Goal: Task Accomplishment & Management: Manage account settings

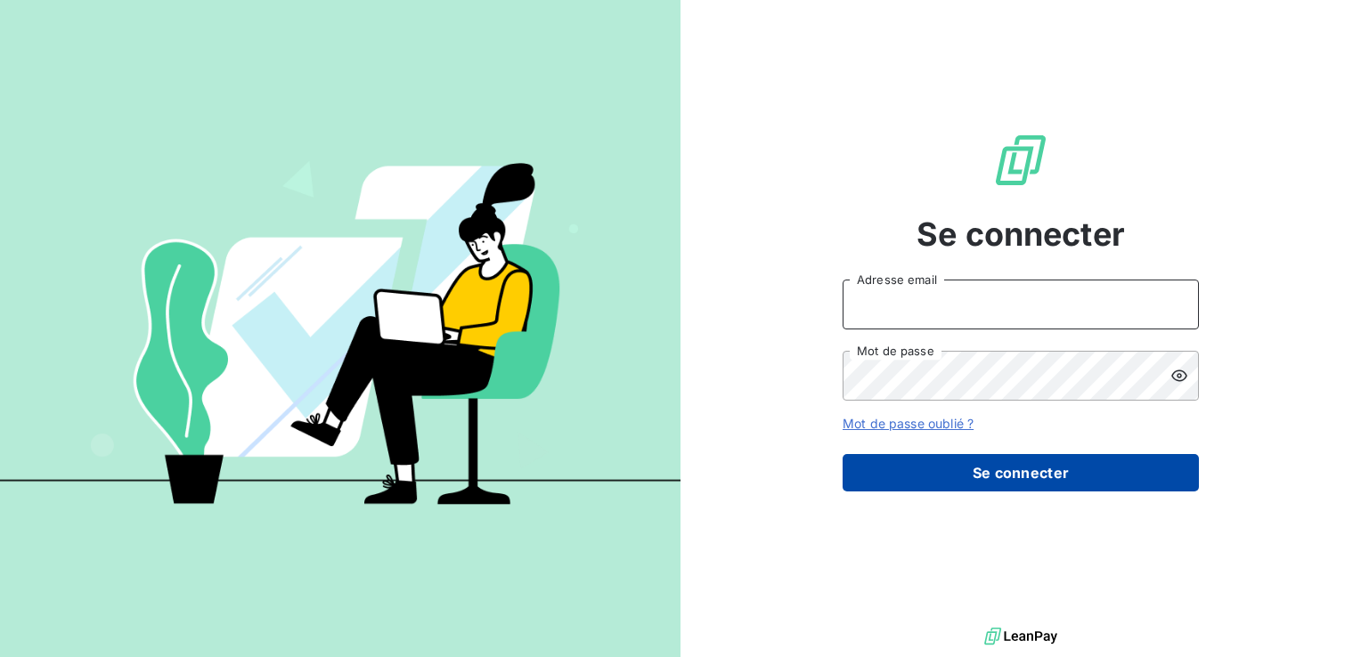
type input "[EMAIL_ADDRESS][DOMAIN_NAME]"
click at [1019, 484] on button "Se connecter" at bounding box center [1020, 472] width 356 height 37
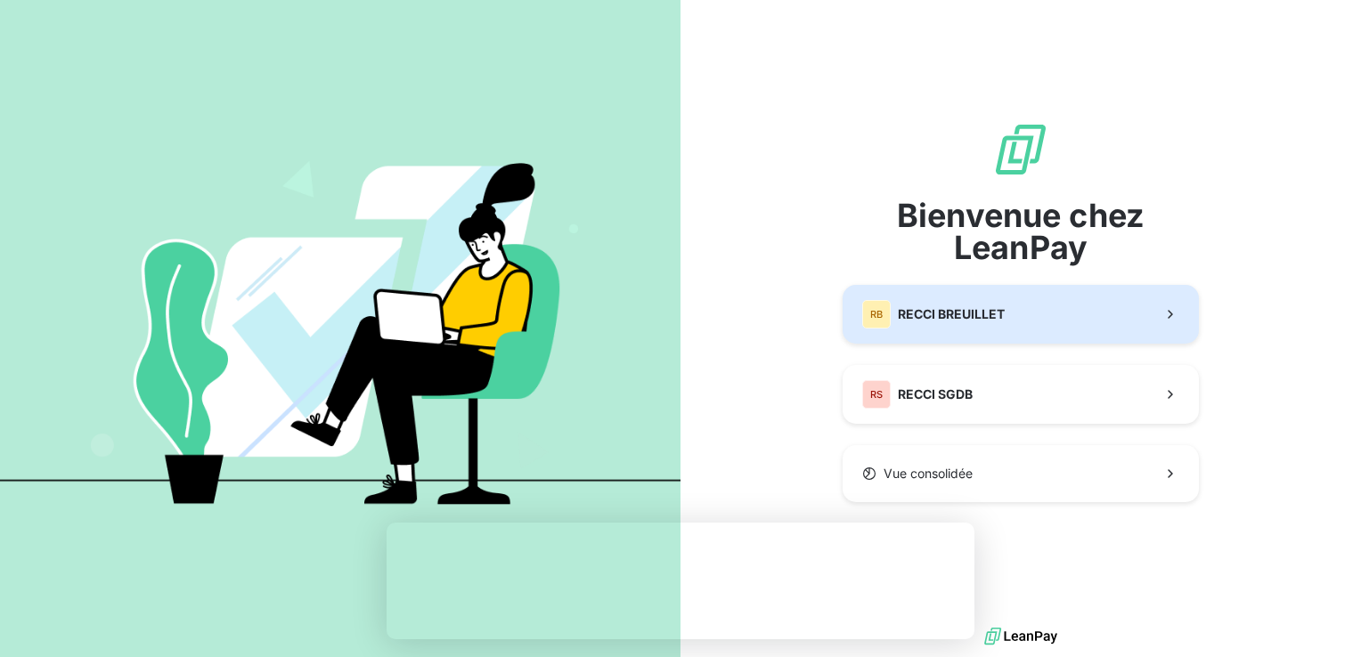
click at [923, 311] on span "RECCI BREUILLET" at bounding box center [951, 314] width 107 height 18
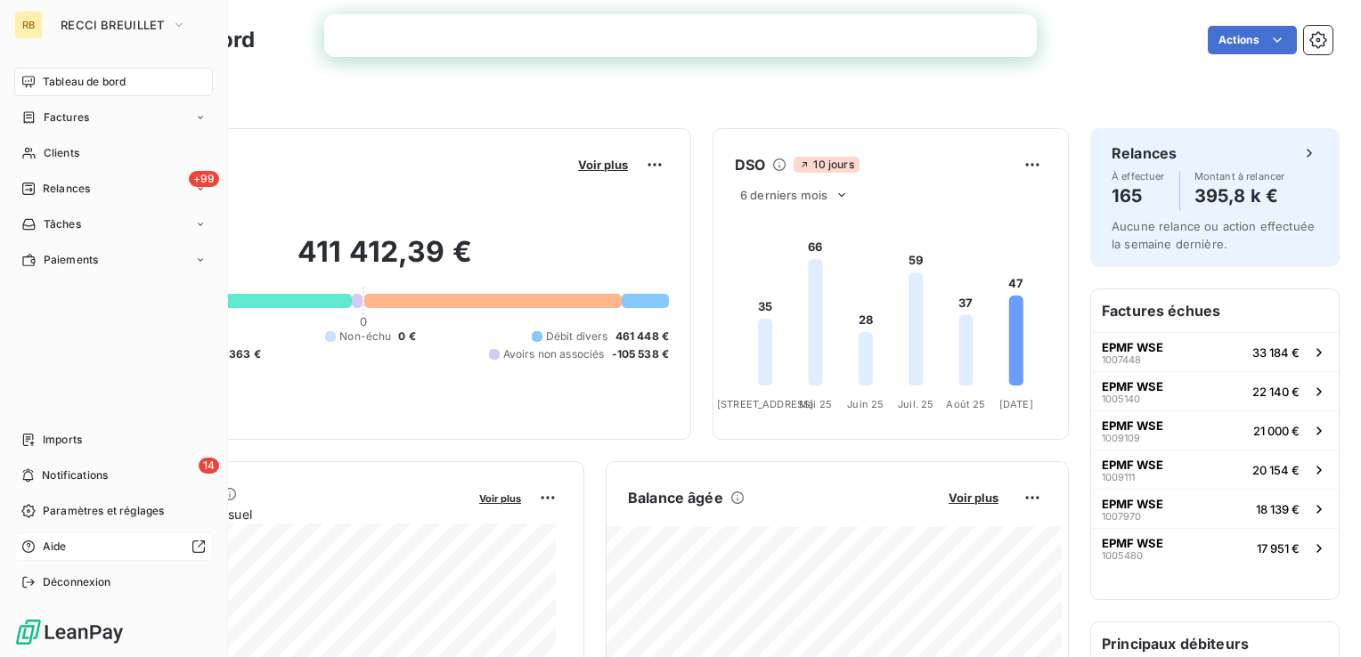
click at [146, 549] on div at bounding box center [140, 547] width 132 height 14
click at [164, 31] on button "RECCI BREUILLET" at bounding box center [123, 25] width 147 height 28
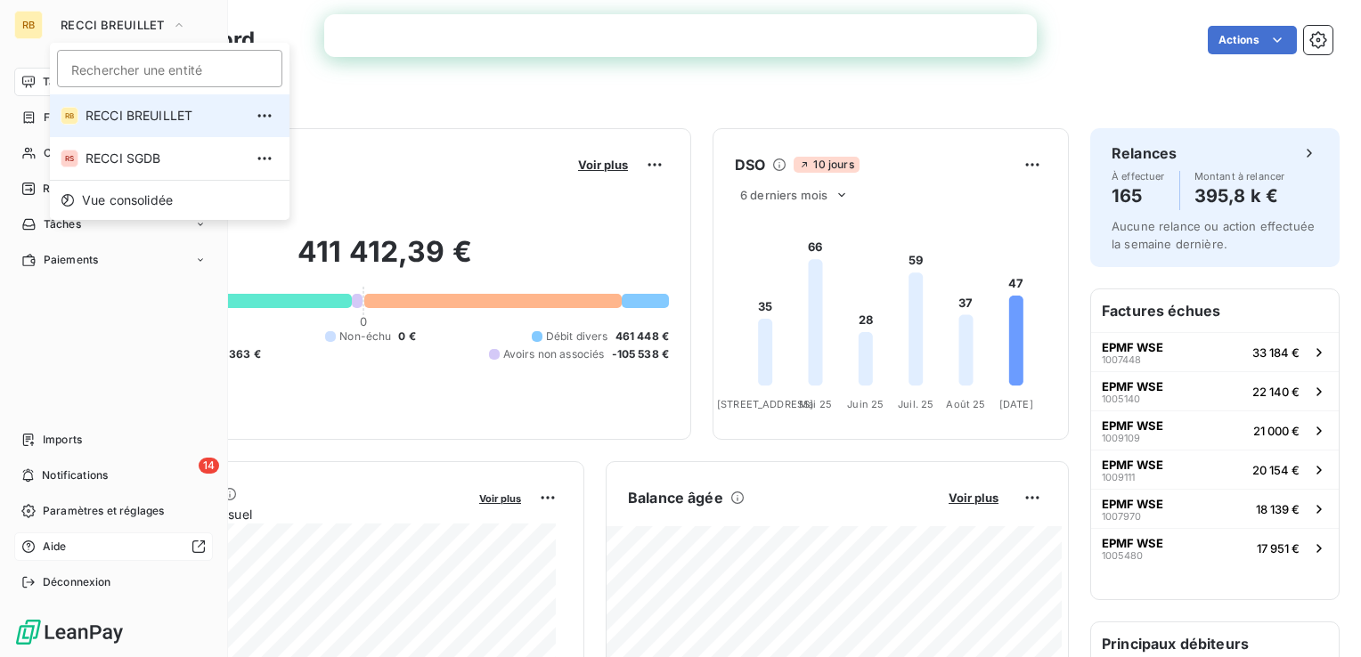
click at [55, 342] on div "Tableau de bord Factures Clients +99 Relances Tâches Paiements Imports 14 Notif…" at bounding box center [113, 332] width 199 height 529
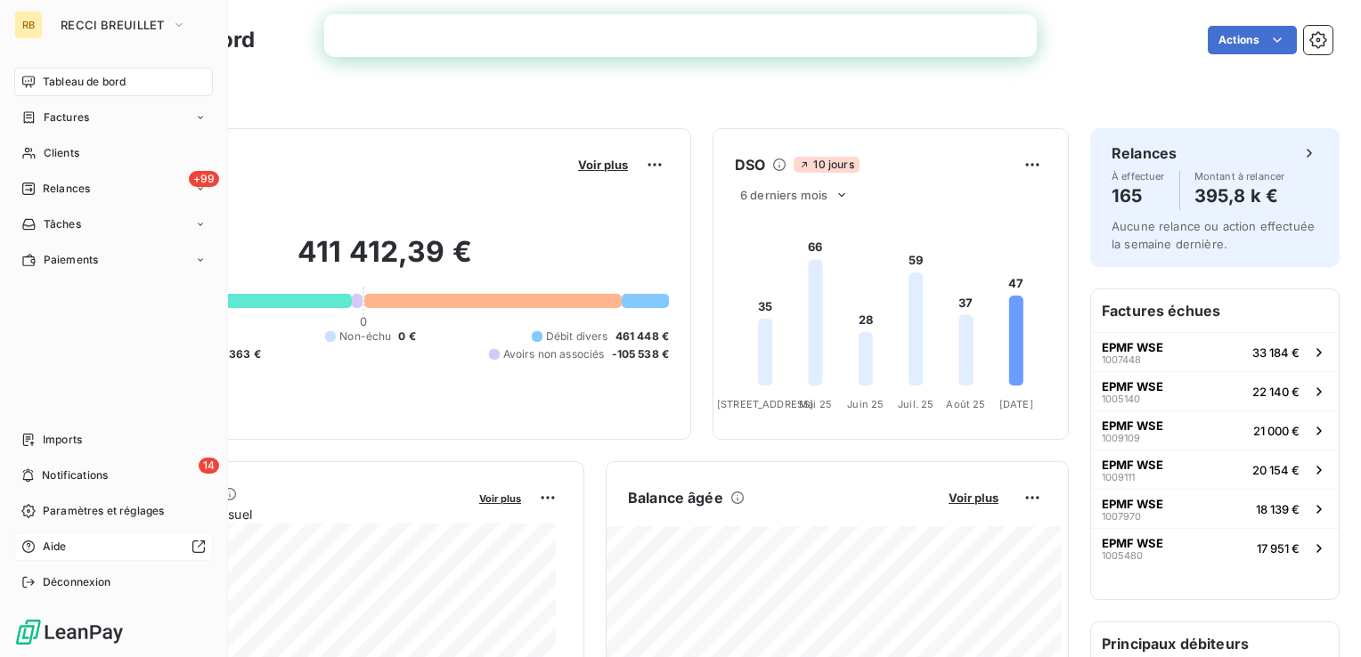
click at [151, 79] on div "Tableau de bord" at bounding box center [113, 82] width 199 height 28
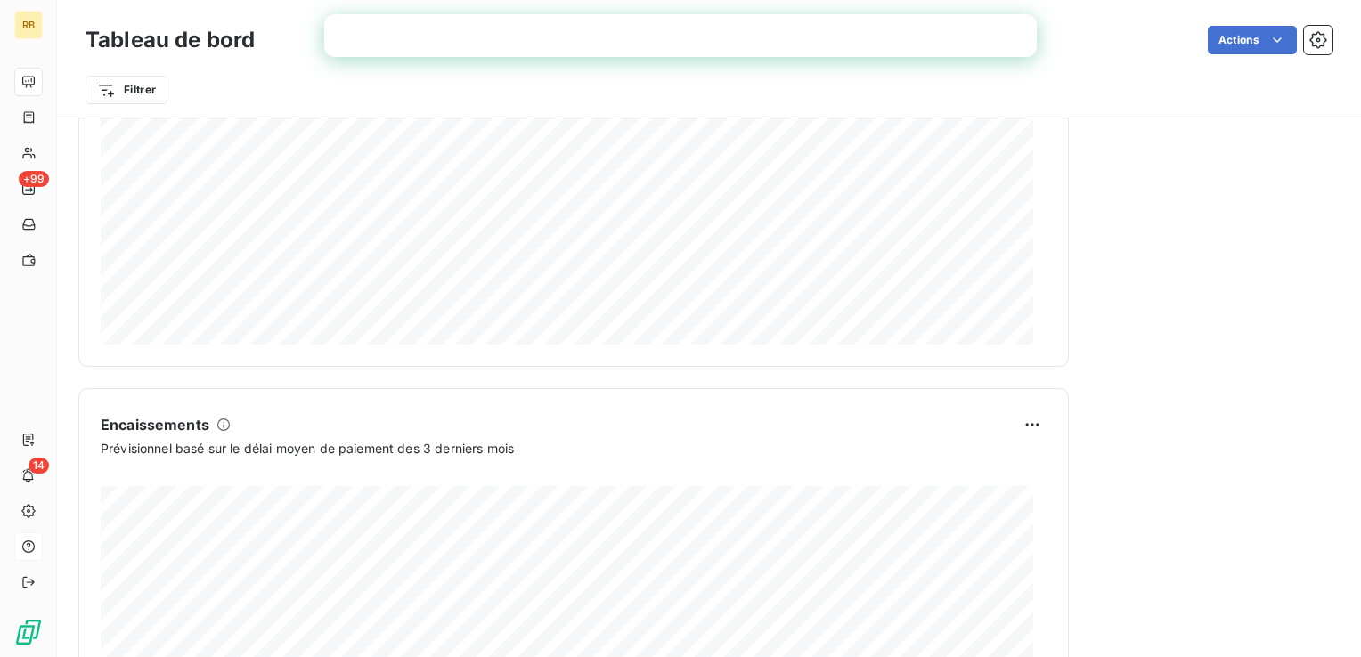
scroll to position [1078, 0]
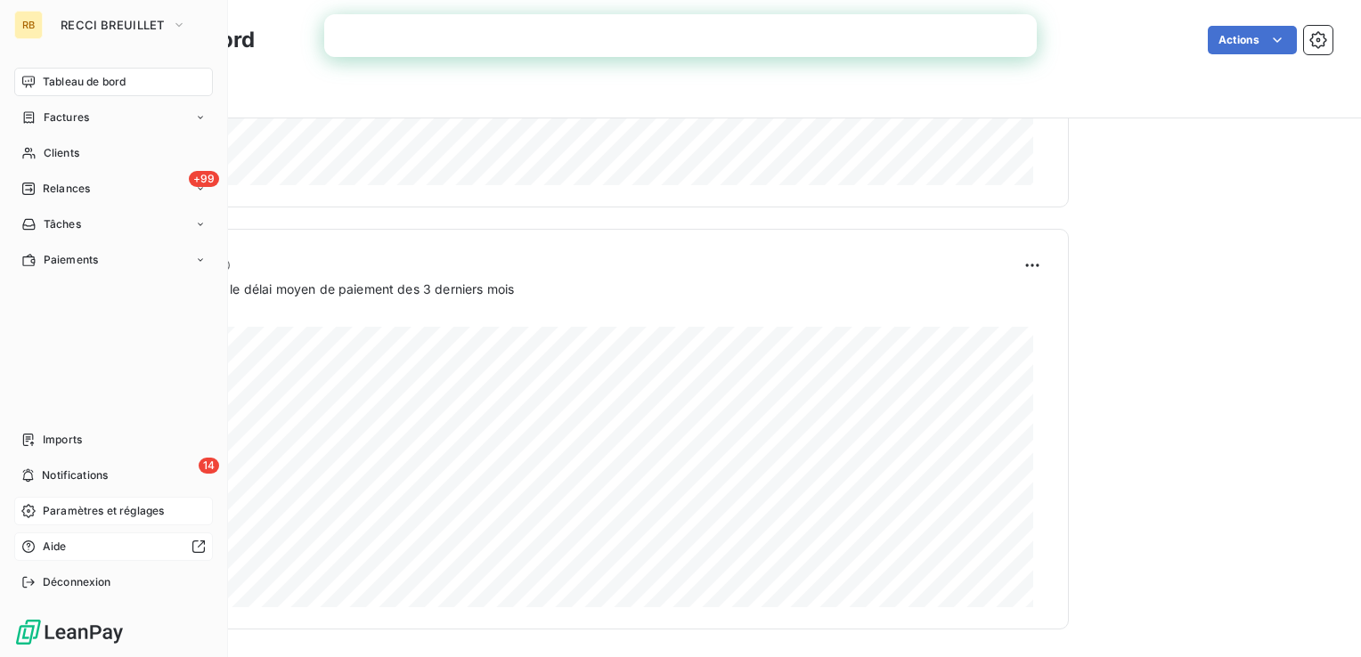
click at [144, 517] on span "Paramètres et réglages" at bounding box center [103, 511] width 121 height 16
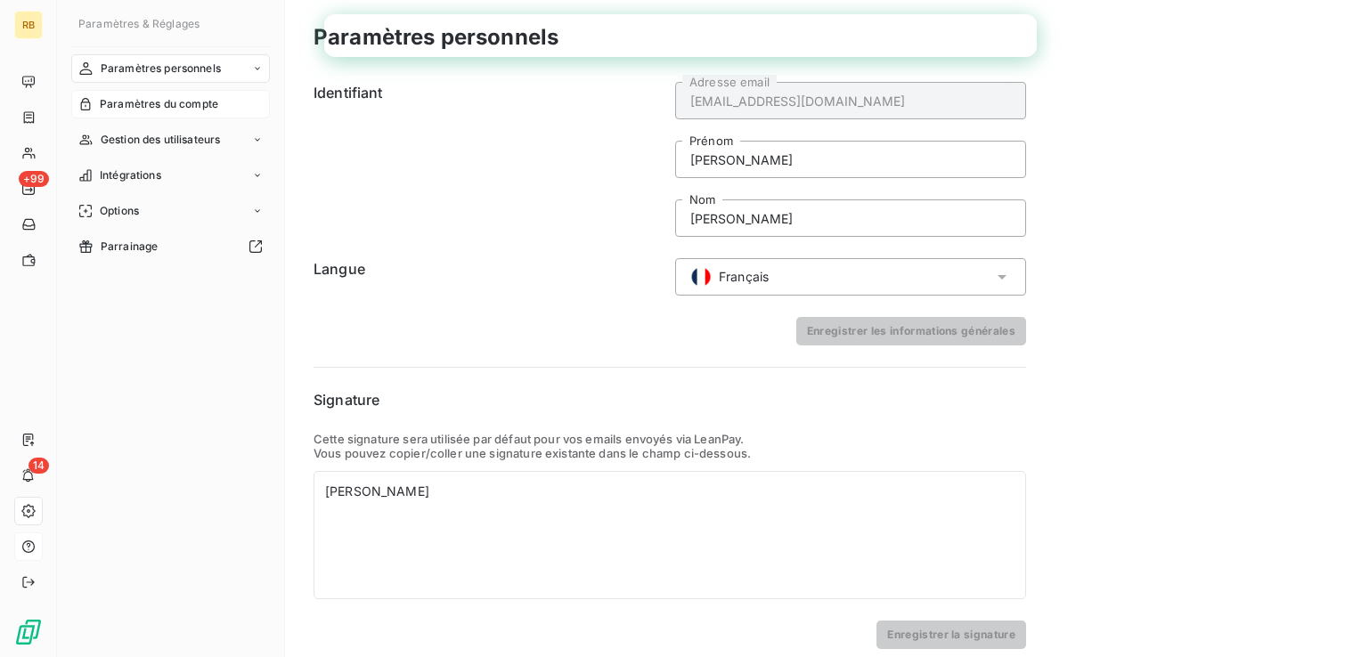
click at [197, 108] on span "Paramètres du compte" at bounding box center [159, 104] width 118 height 16
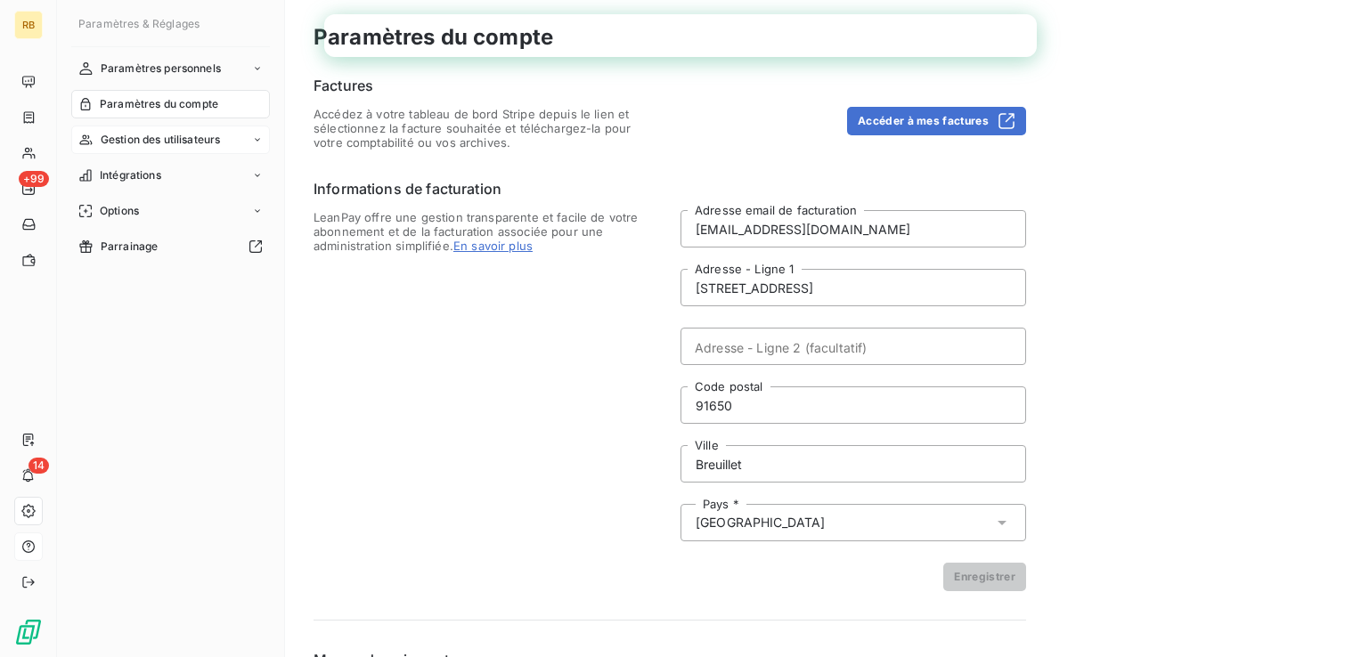
click at [195, 149] on div "Gestion des utilisateurs" at bounding box center [170, 140] width 199 height 28
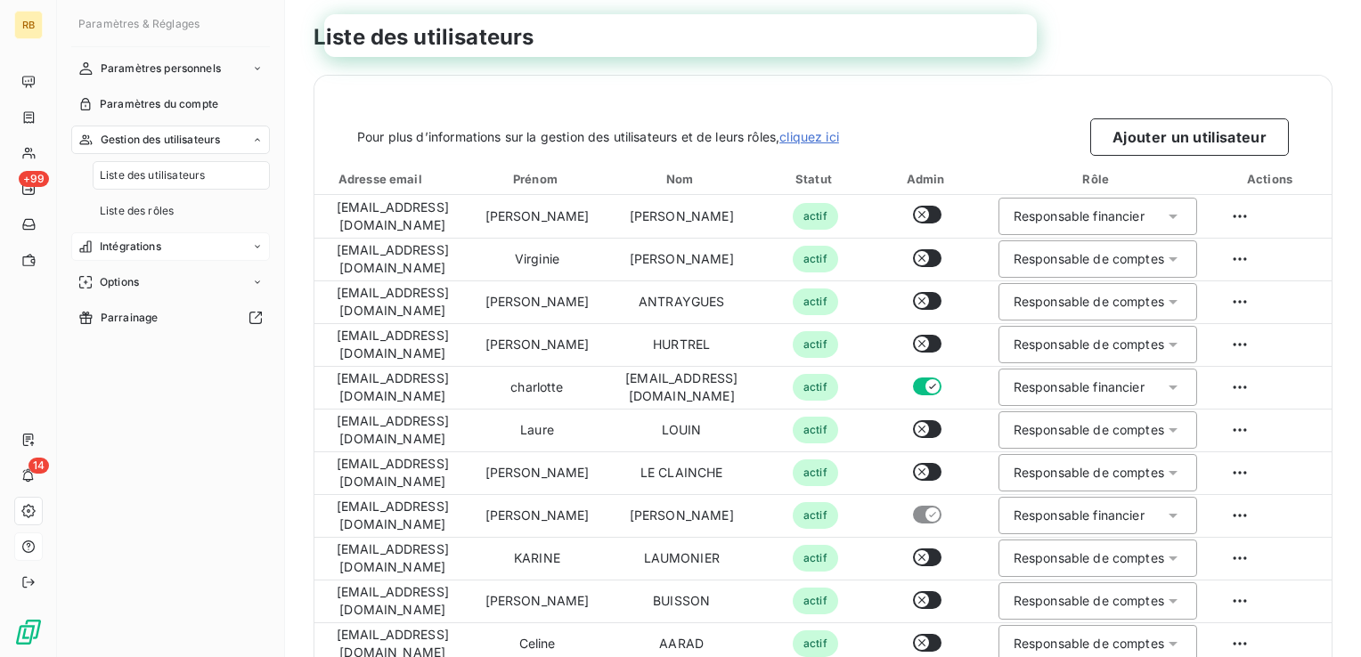
click at [166, 242] on div "Intégrations" at bounding box center [170, 246] width 199 height 28
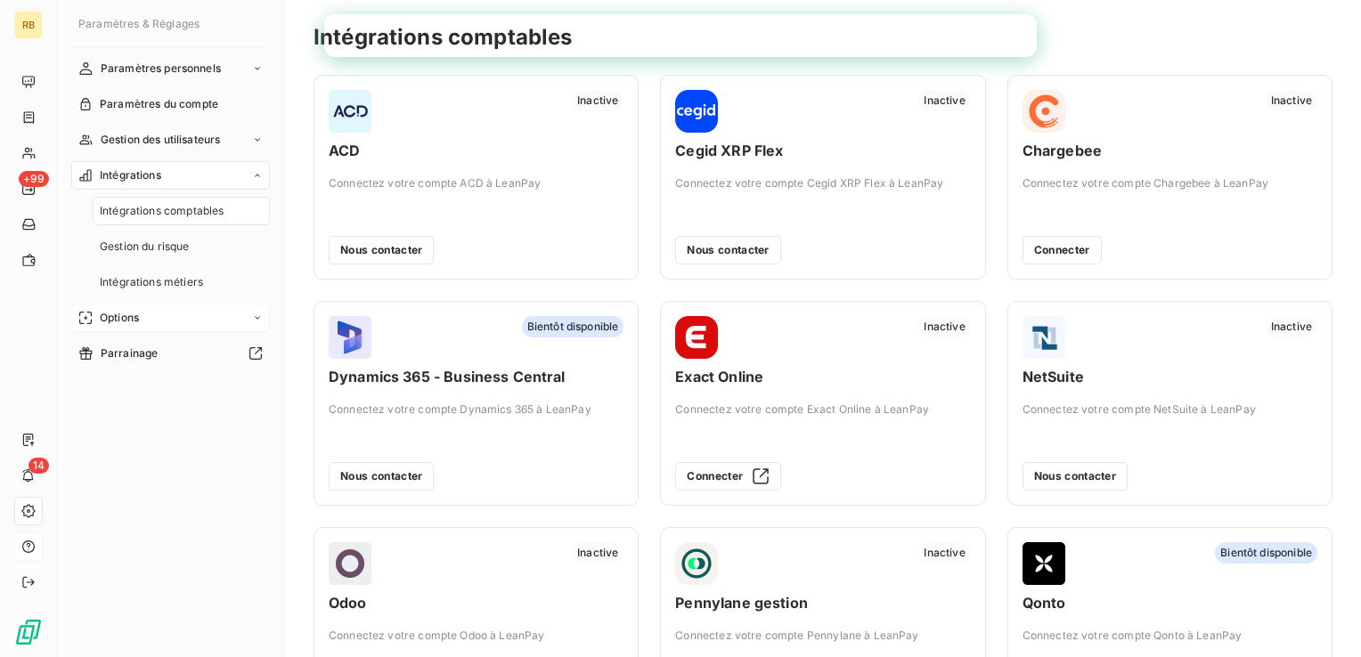
click at [213, 317] on div "Options" at bounding box center [170, 318] width 199 height 28
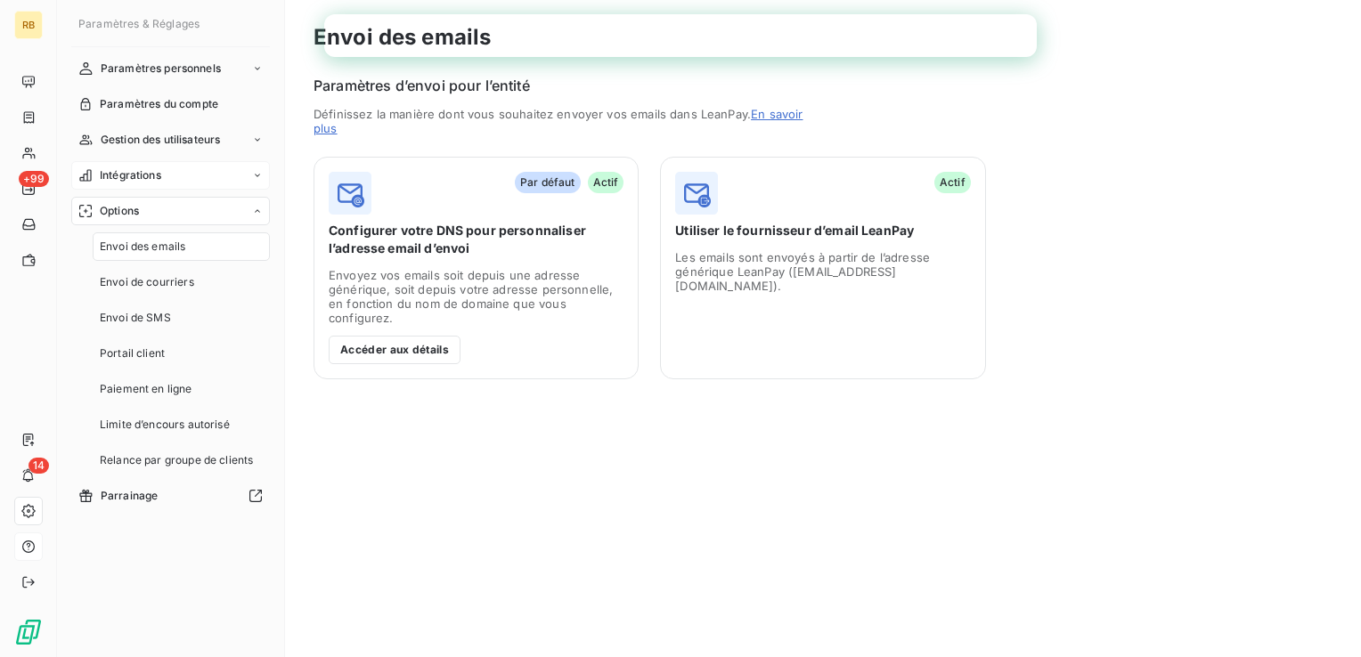
click at [249, 177] on div "Intégrations" at bounding box center [170, 175] width 199 height 28
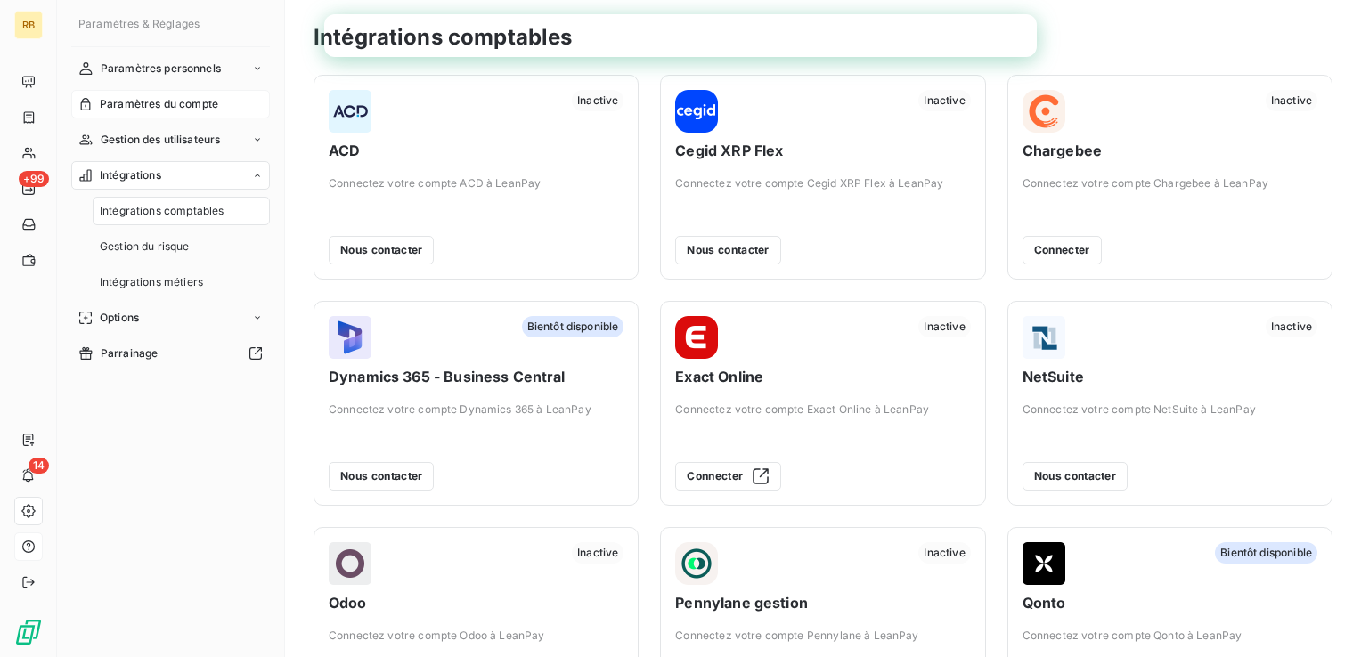
click at [209, 105] on span "Paramètres du compte" at bounding box center [159, 104] width 118 height 16
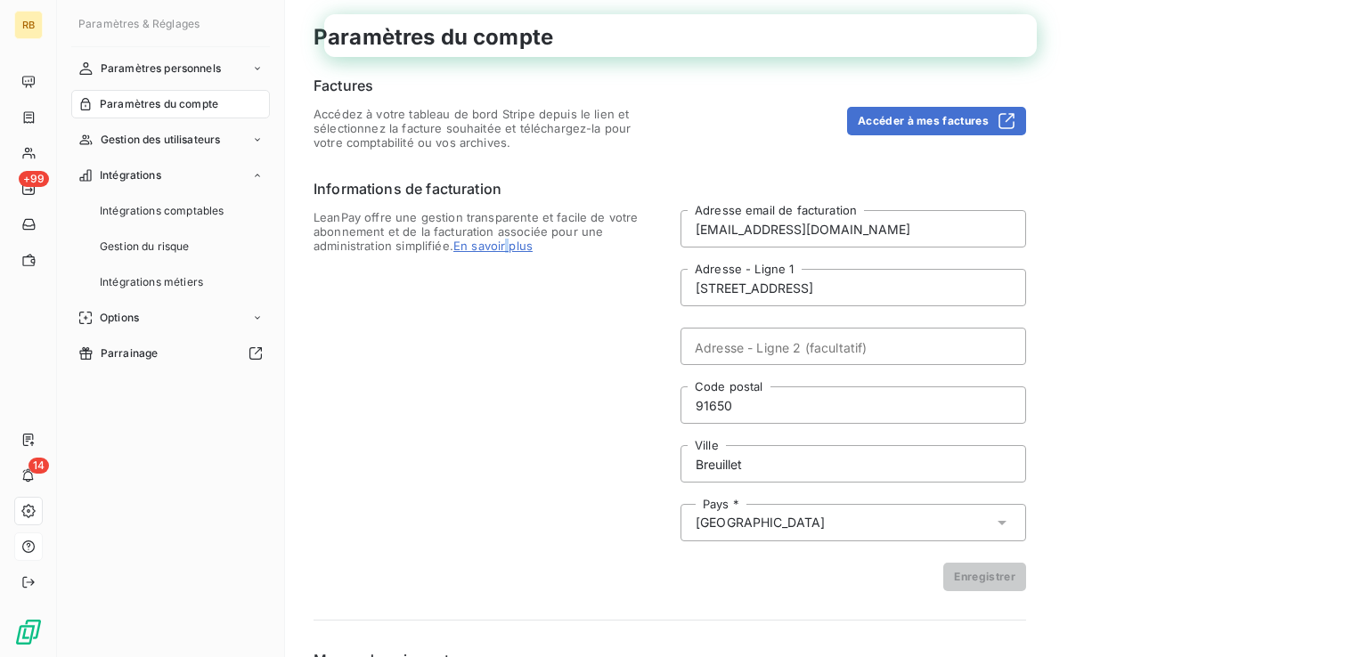
click at [509, 436] on span "LeanPay offre une gestion transparente et facile de votre abonnement et de la f…" at bounding box center [486, 400] width 346 height 381
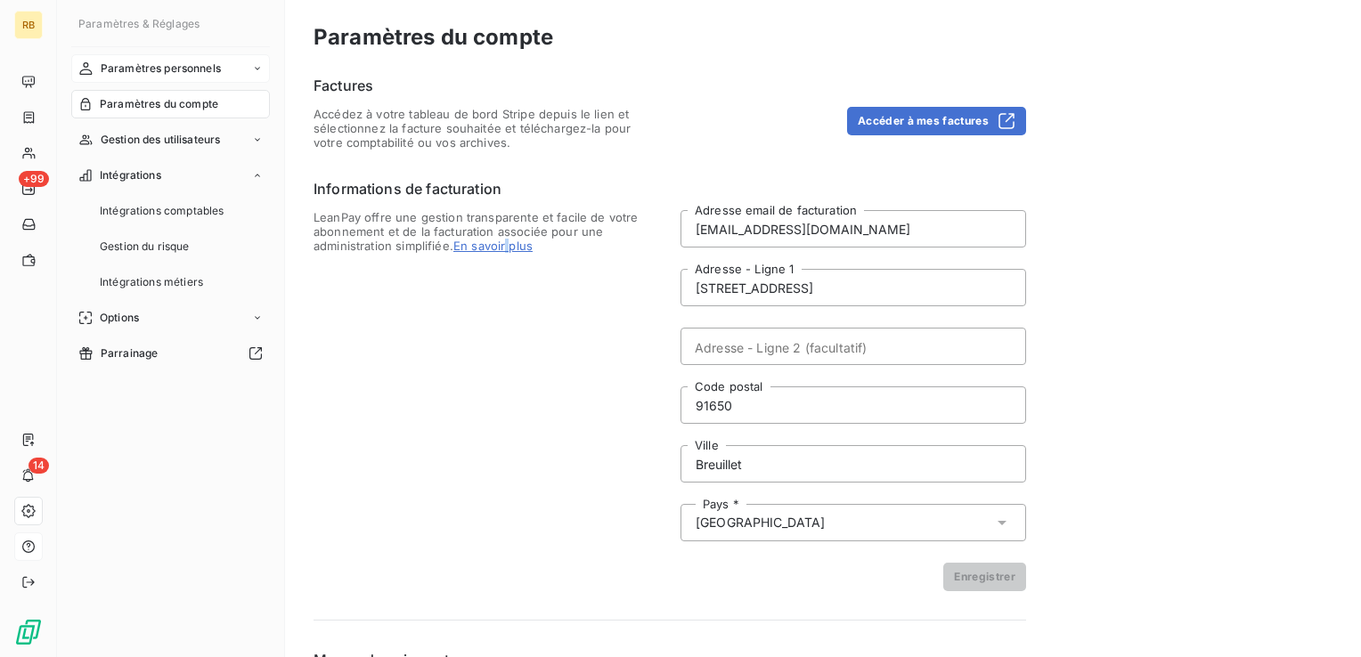
click at [221, 70] on div "Paramètres personnels" at bounding box center [170, 68] width 199 height 28
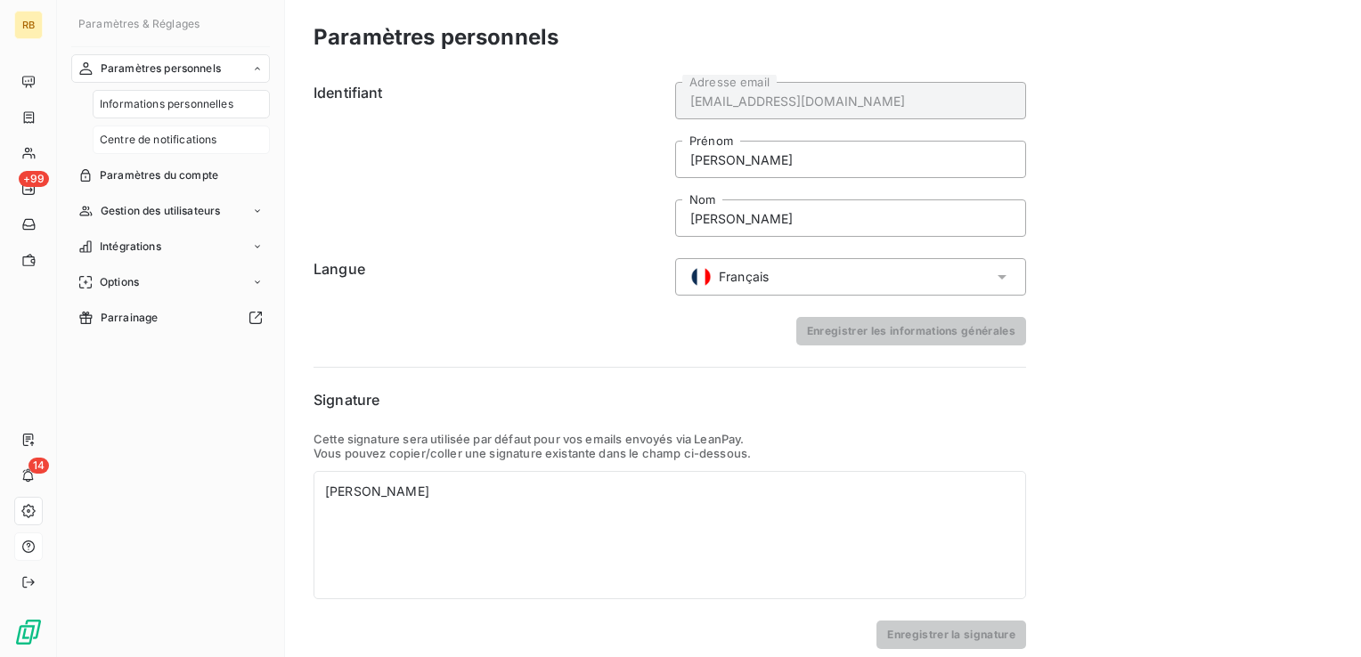
click at [204, 137] on span "Centre de notifications" at bounding box center [158, 140] width 117 height 16
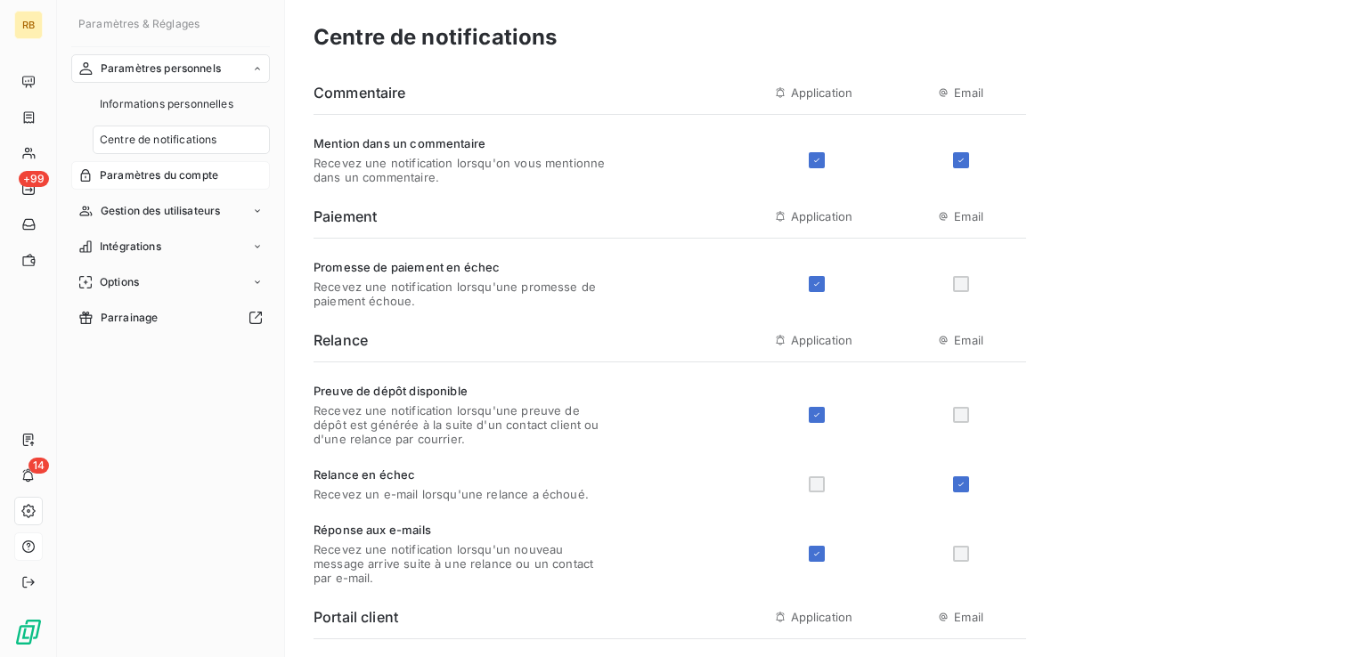
click at [192, 174] on span "Paramètres du compte" at bounding box center [159, 175] width 118 height 16
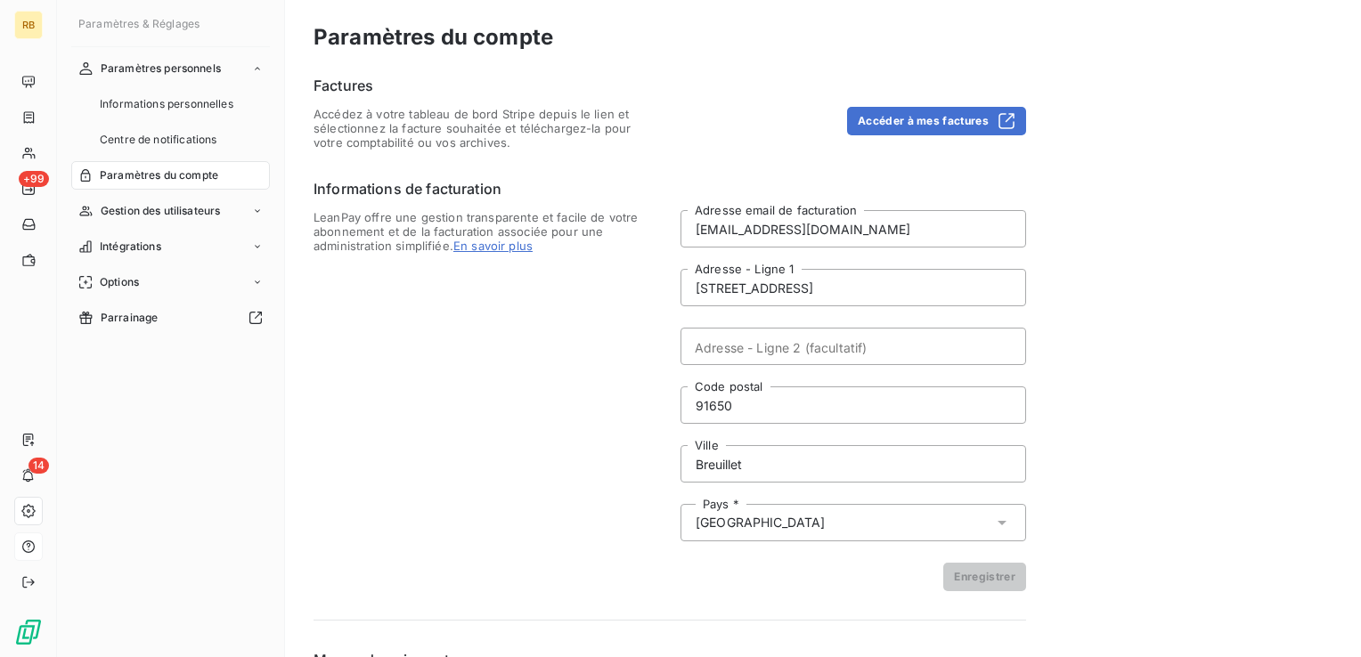
click at [493, 250] on span "En savoir plus" at bounding box center [492, 246] width 79 height 14
click at [497, 247] on span "En savoir plus" at bounding box center [492, 246] width 79 height 14
click at [506, 362] on span "LeanPay offre une gestion transparente et facile de votre abonnement et de la f…" at bounding box center [486, 400] width 346 height 381
click at [533, 273] on span "LeanPay offre une gestion transparente et facile de votre abonnement et de la f…" at bounding box center [486, 400] width 346 height 381
click at [479, 248] on span "En savoir plus" at bounding box center [492, 246] width 79 height 14
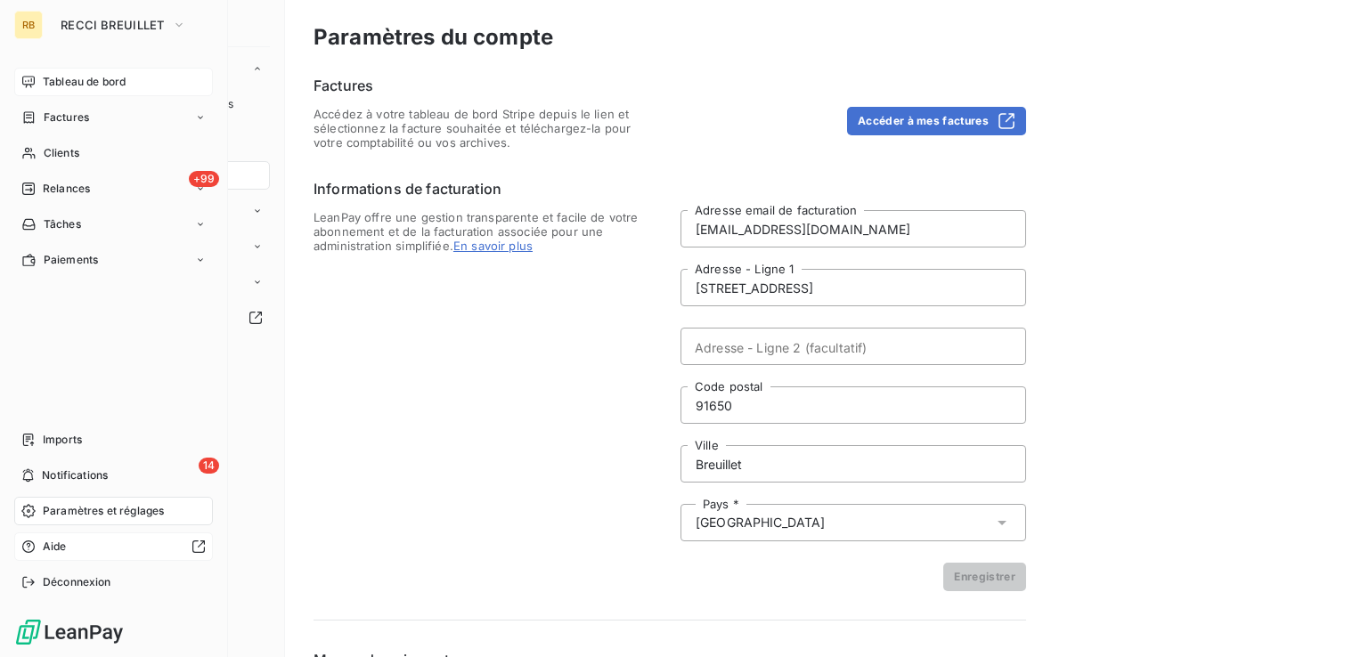
click at [110, 82] on span "Tableau de bord" at bounding box center [84, 82] width 83 height 16
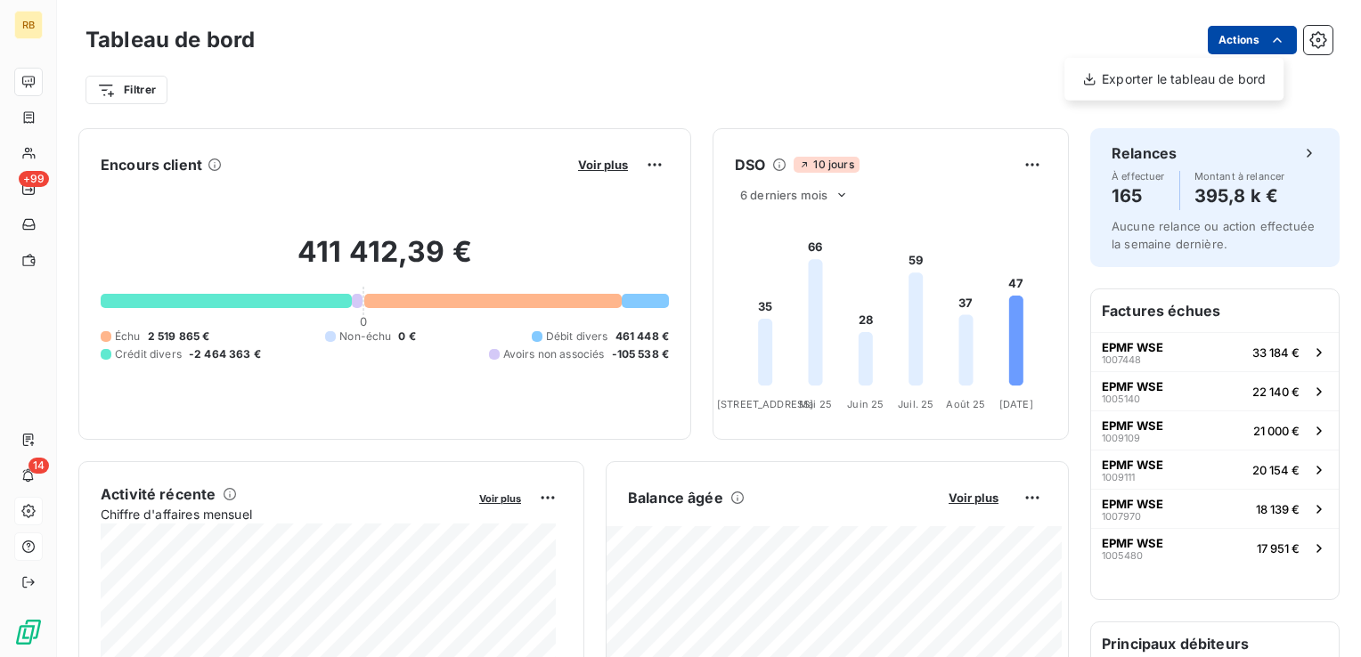
click at [1252, 45] on html "RB +99 14 Tableau de bord Actions Exporter le tableau de bord Filtrer Encours c…" at bounding box center [680, 328] width 1361 height 657
click at [1306, 49] on html "RB +99 14 Tableau de bord Actions Exporter le tableau de bord Filtrer Encours c…" at bounding box center [680, 328] width 1361 height 657
click at [1306, 49] on button "button" at bounding box center [1318, 40] width 28 height 28
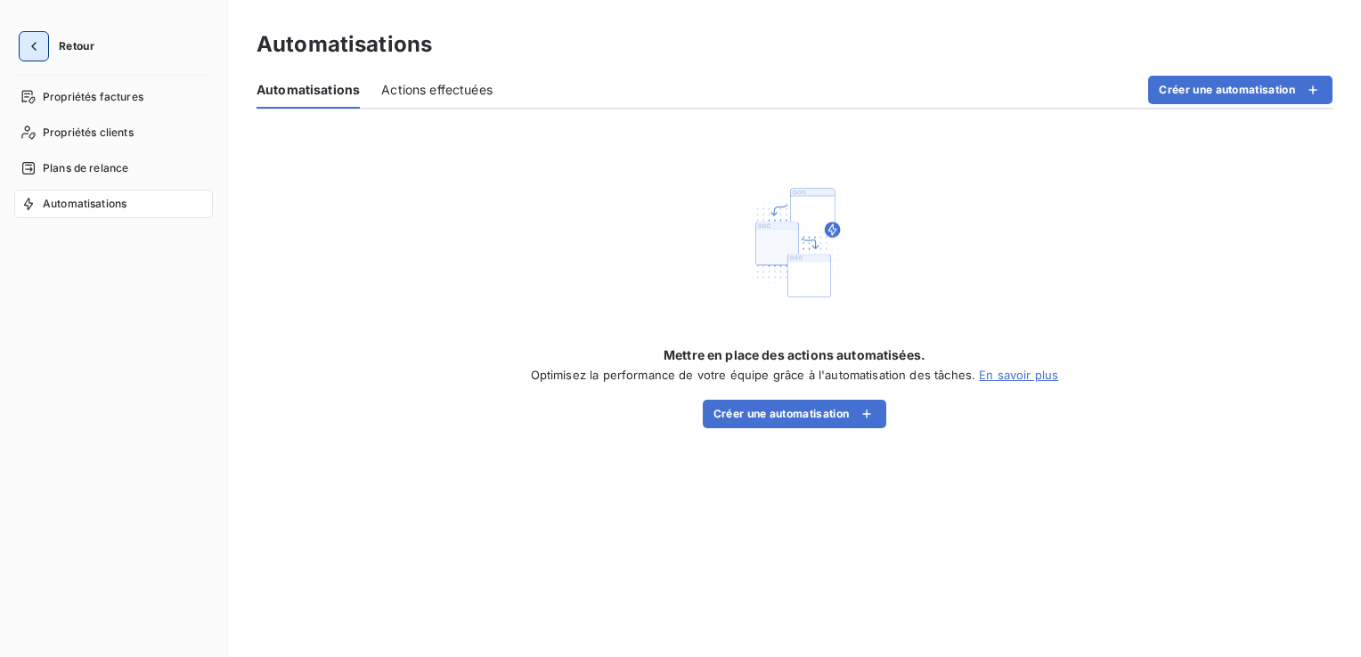
click at [35, 54] on icon "button" at bounding box center [34, 46] width 18 height 18
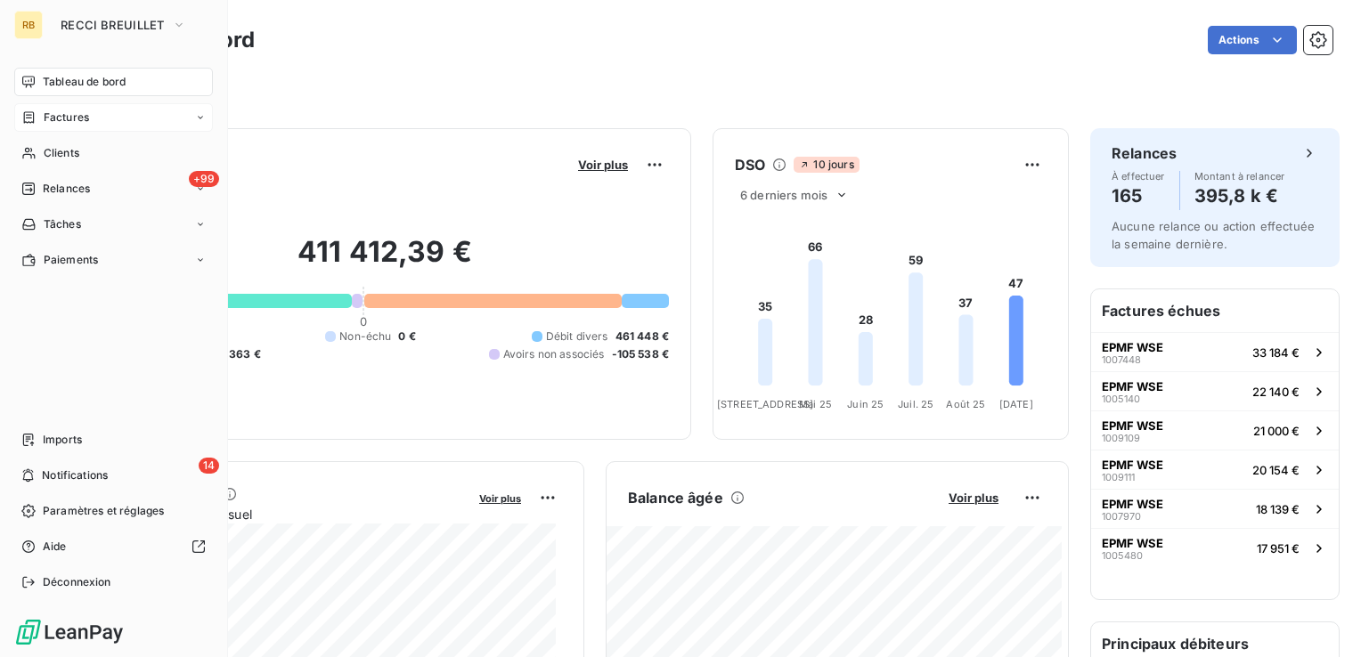
click at [50, 120] on span "Factures" at bounding box center [66, 118] width 45 height 16
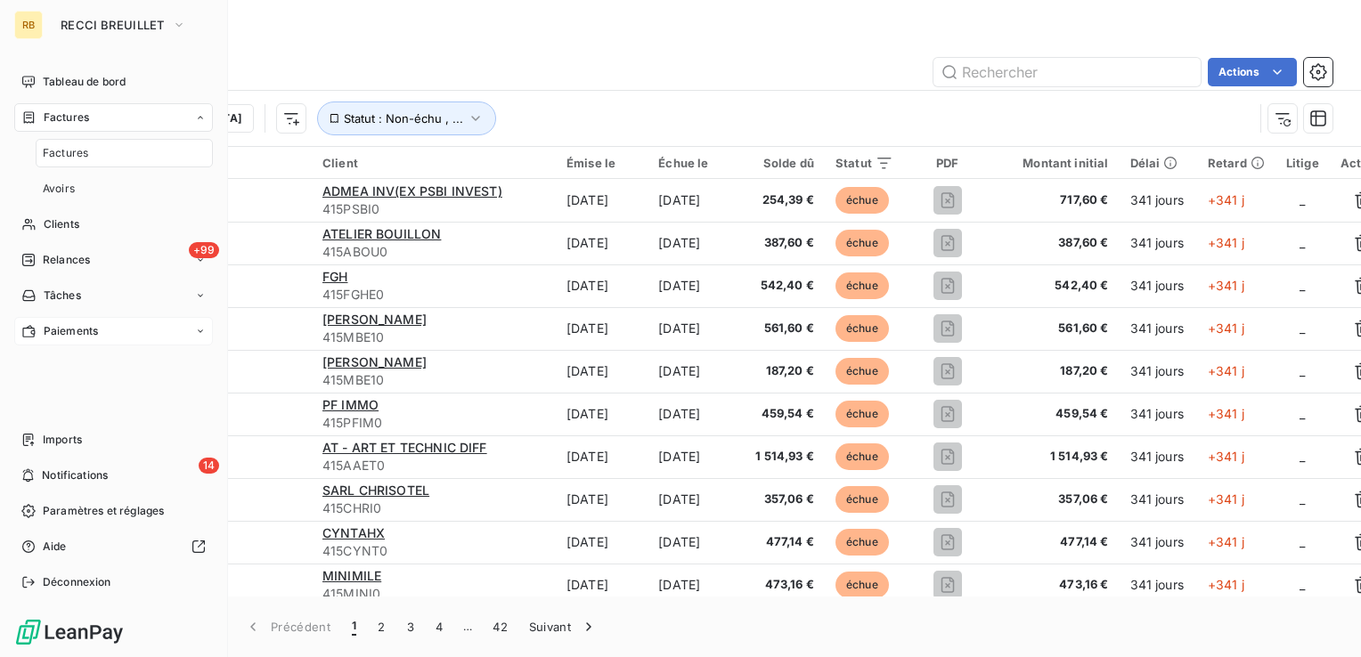
click at [89, 332] on span "Paiements" at bounding box center [71, 331] width 54 height 16
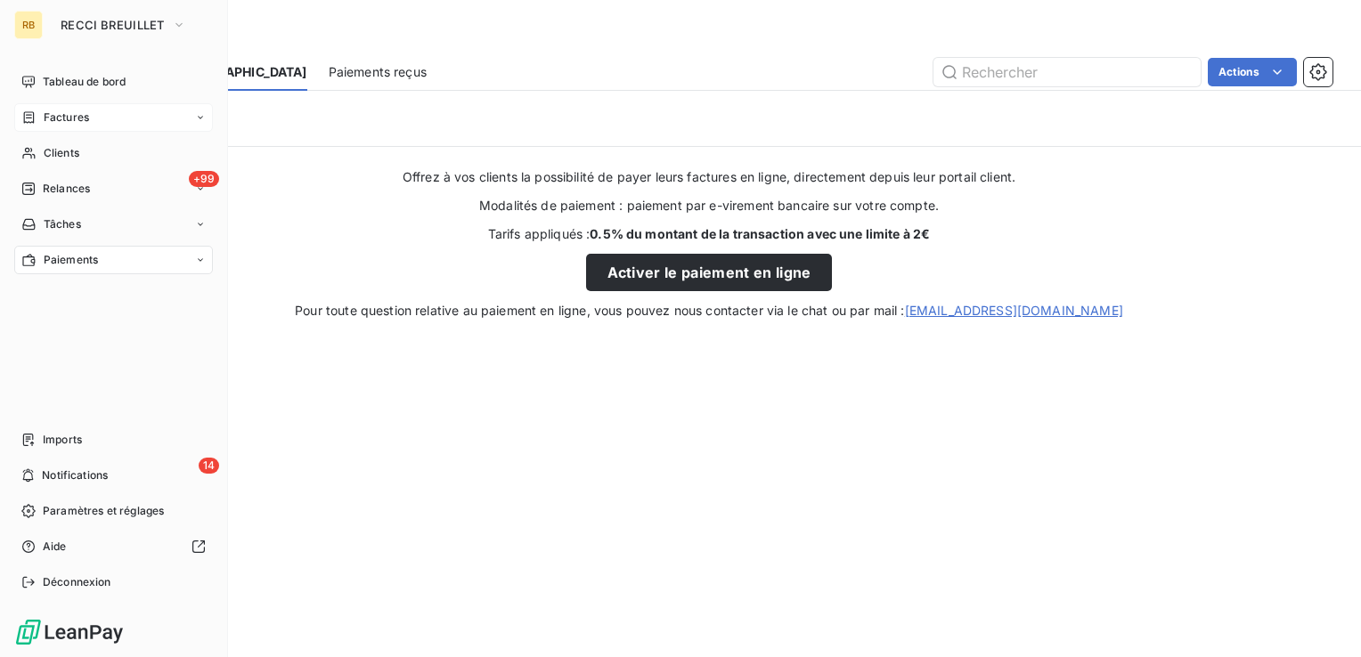
click at [63, 118] on span "Factures" at bounding box center [66, 118] width 45 height 16
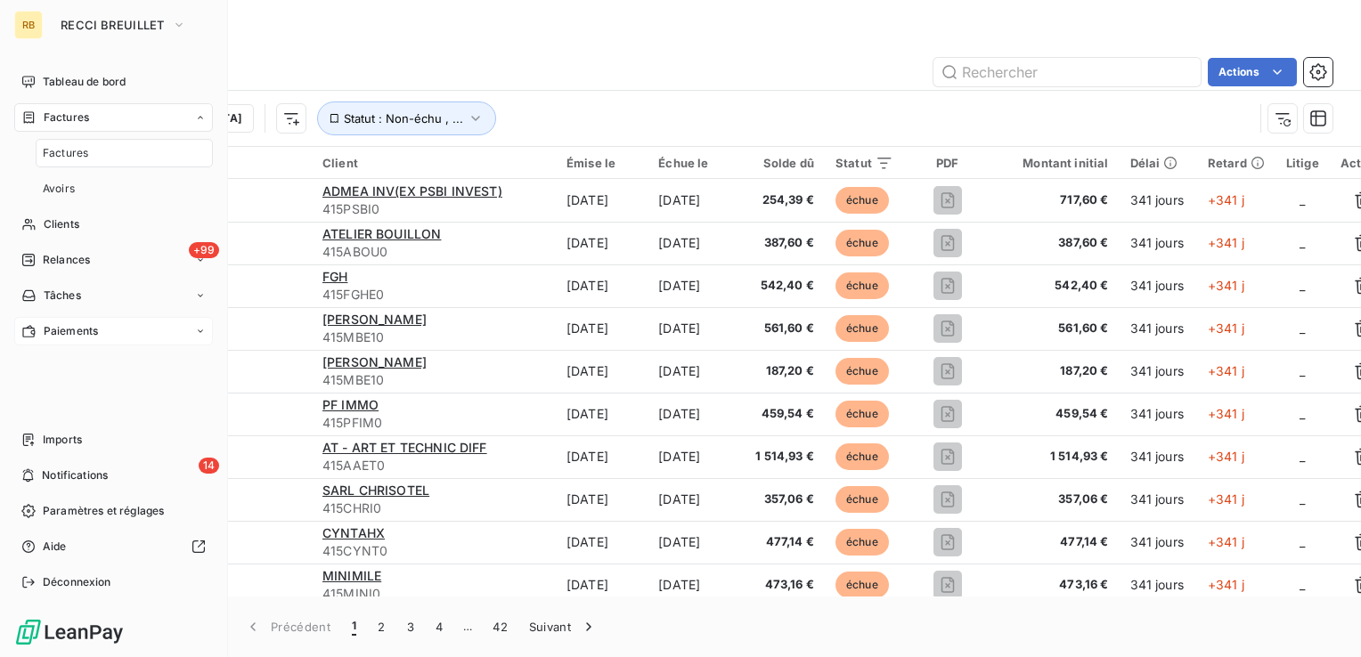
click at [126, 112] on div "Factures" at bounding box center [113, 117] width 199 height 28
click at [101, 193] on div "+99 Relances" at bounding box center [113, 189] width 199 height 28
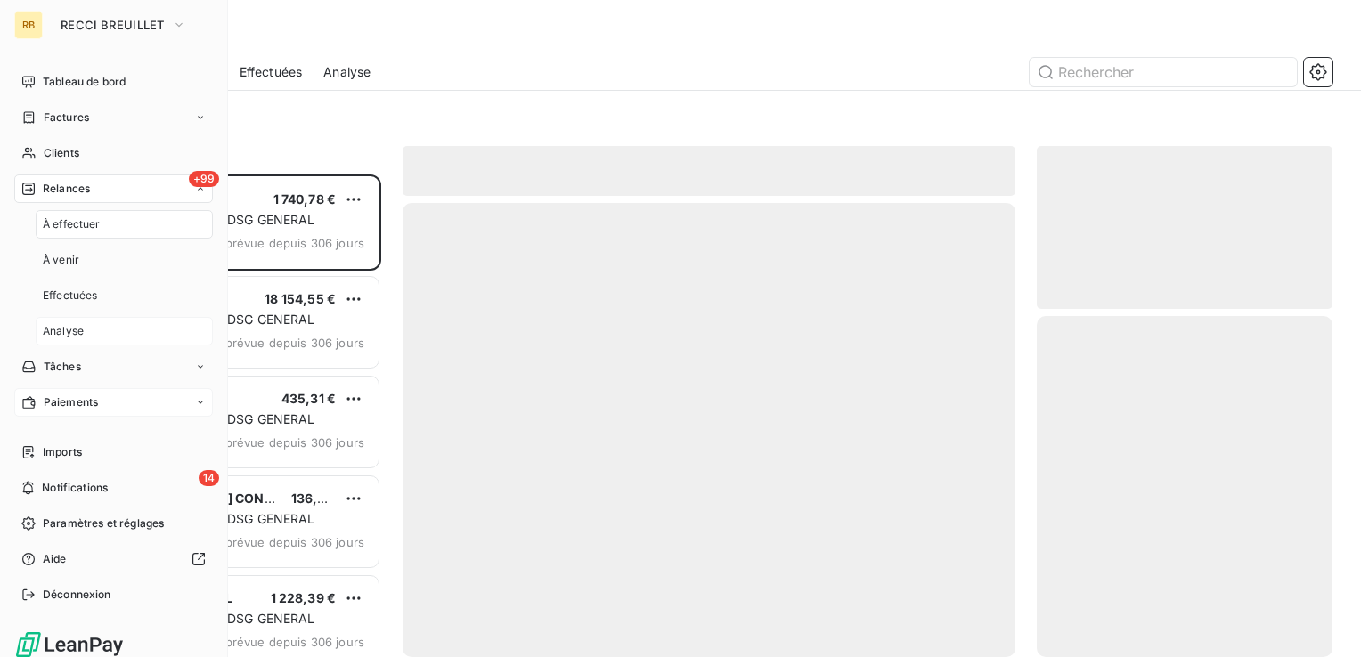
scroll to position [469, 281]
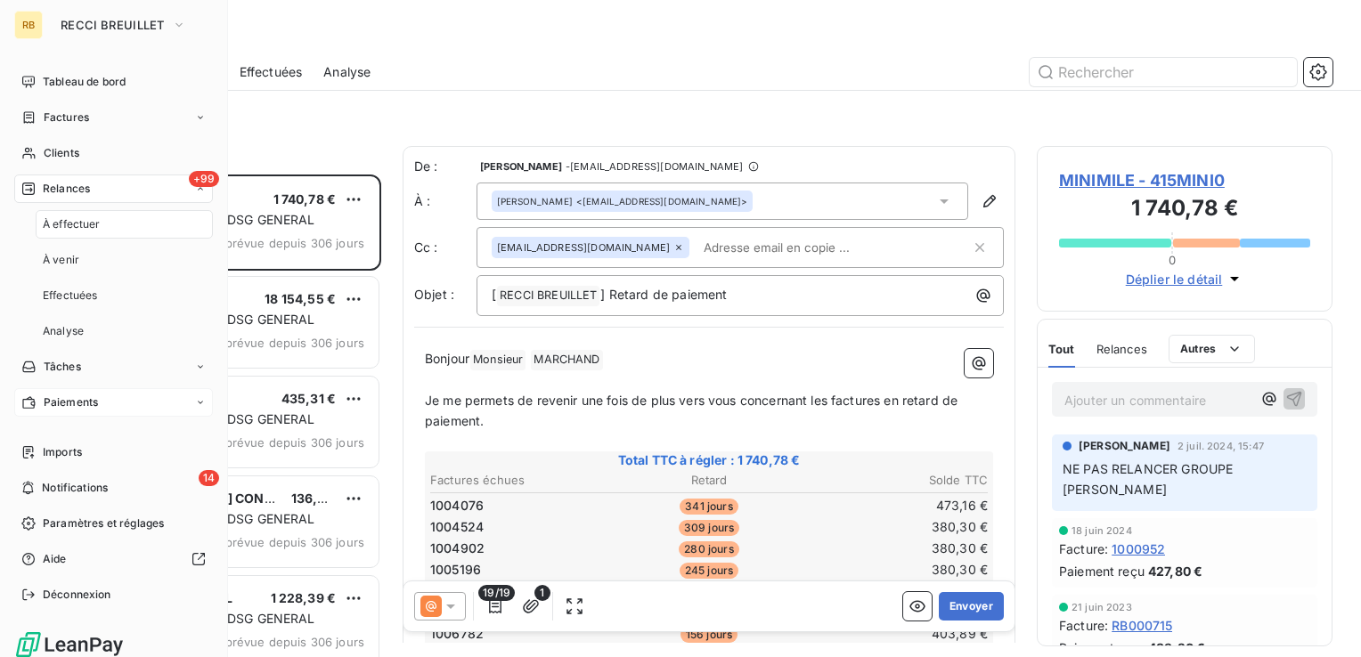
click at [121, 367] on div "Tâches" at bounding box center [113, 367] width 199 height 28
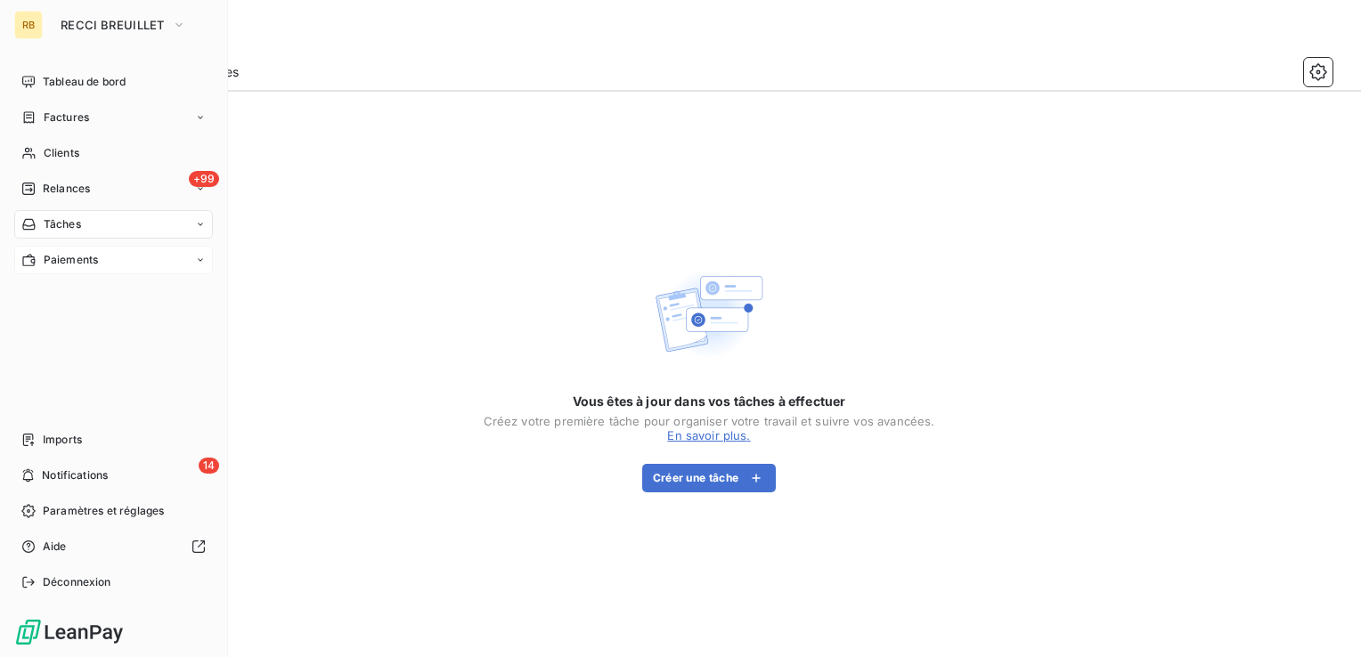
click at [168, 230] on div "Tâches" at bounding box center [113, 224] width 199 height 28
click at [167, 229] on div "Tâches" at bounding box center [113, 224] width 199 height 28
click at [147, 26] on span "RECCI BREUILLET" at bounding box center [113, 25] width 104 height 14
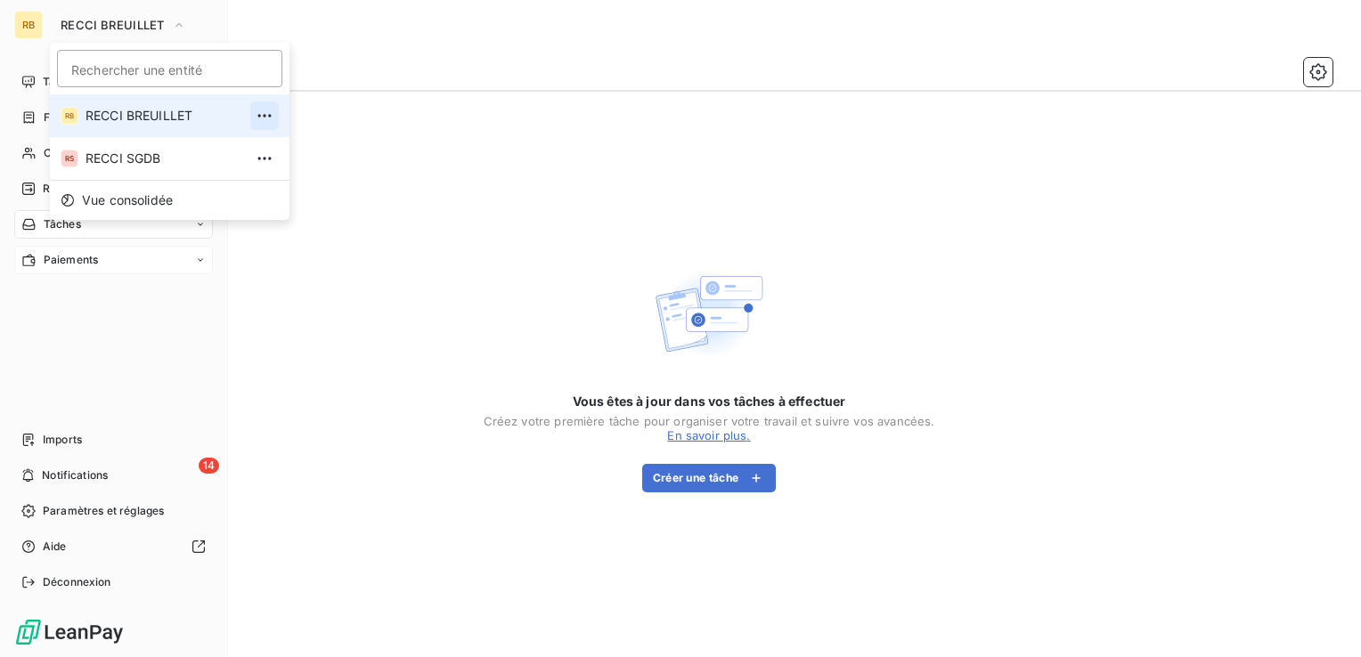
click at [256, 122] on icon "button" at bounding box center [265, 116] width 18 height 18
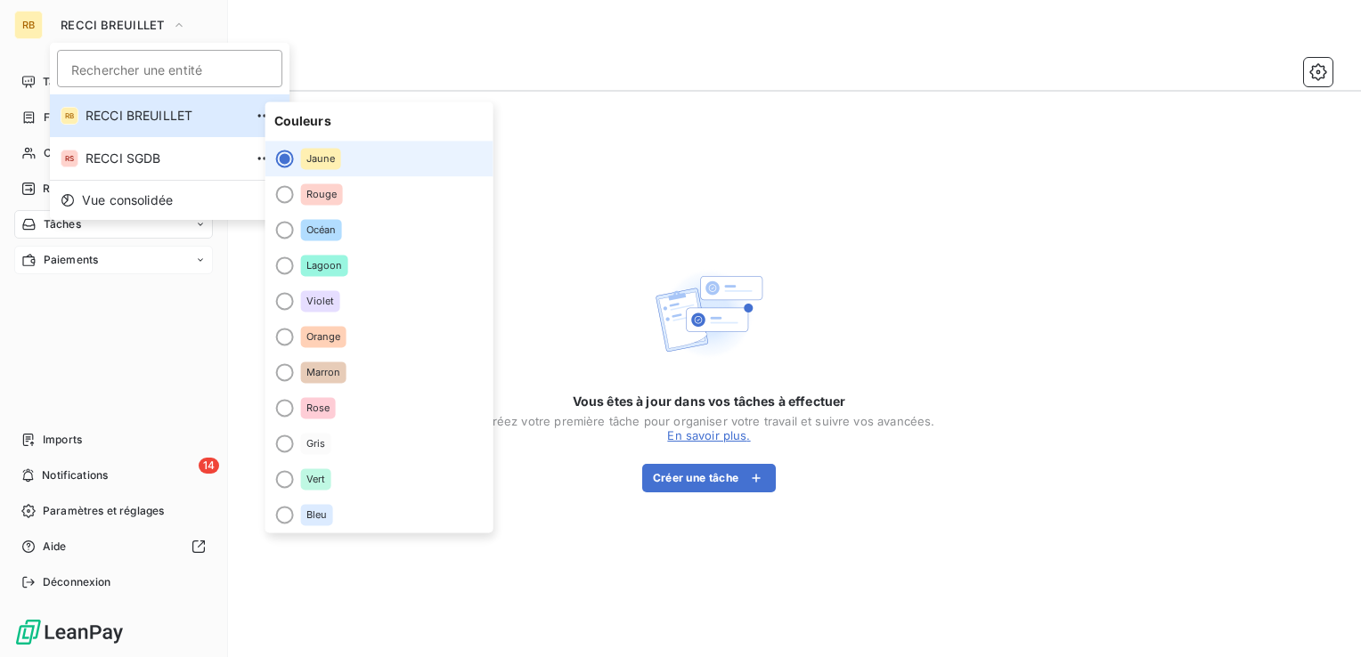
click at [106, 372] on div "Tableau de bord Factures Clients +99 Relances Tâches Paiements Imports 14 Notif…" at bounding box center [113, 332] width 199 height 529
click at [109, 517] on span "Paramètres et réglages" at bounding box center [103, 511] width 121 height 16
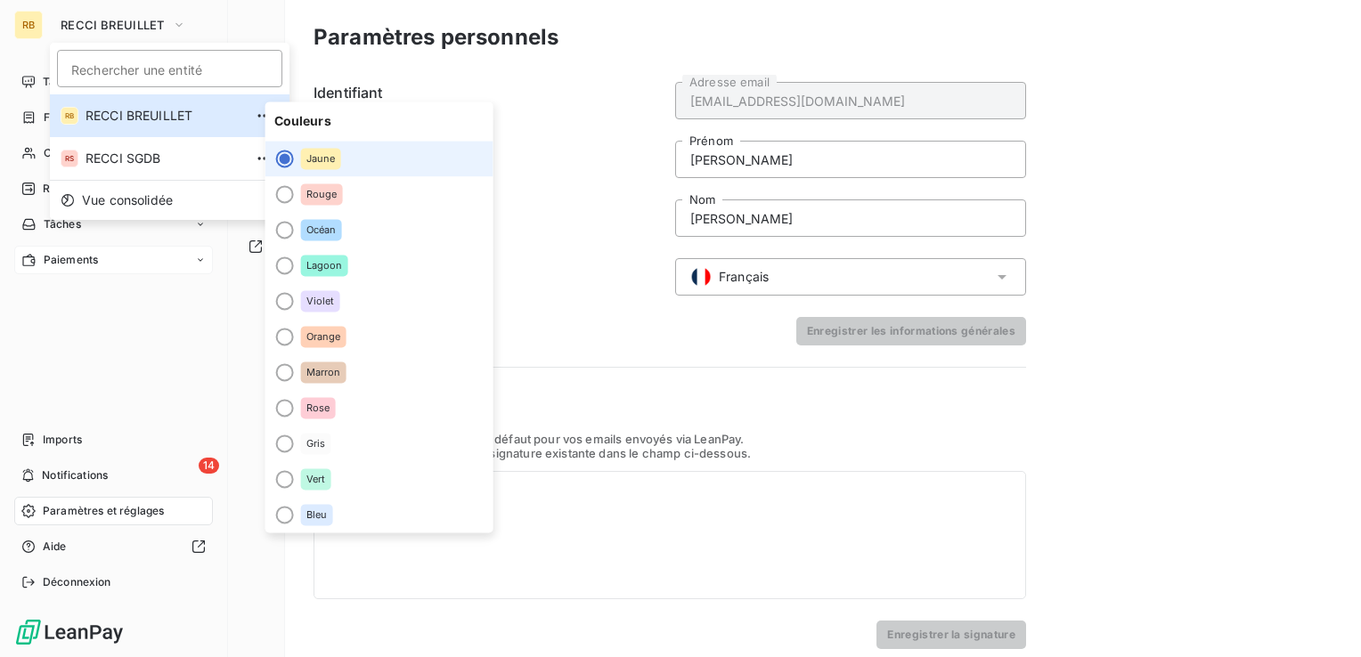
click at [162, 372] on div "Tableau de bord Factures Clients +99 Relances Tâches Paiements Imports 14 Notif…" at bounding box center [113, 332] width 199 height 529
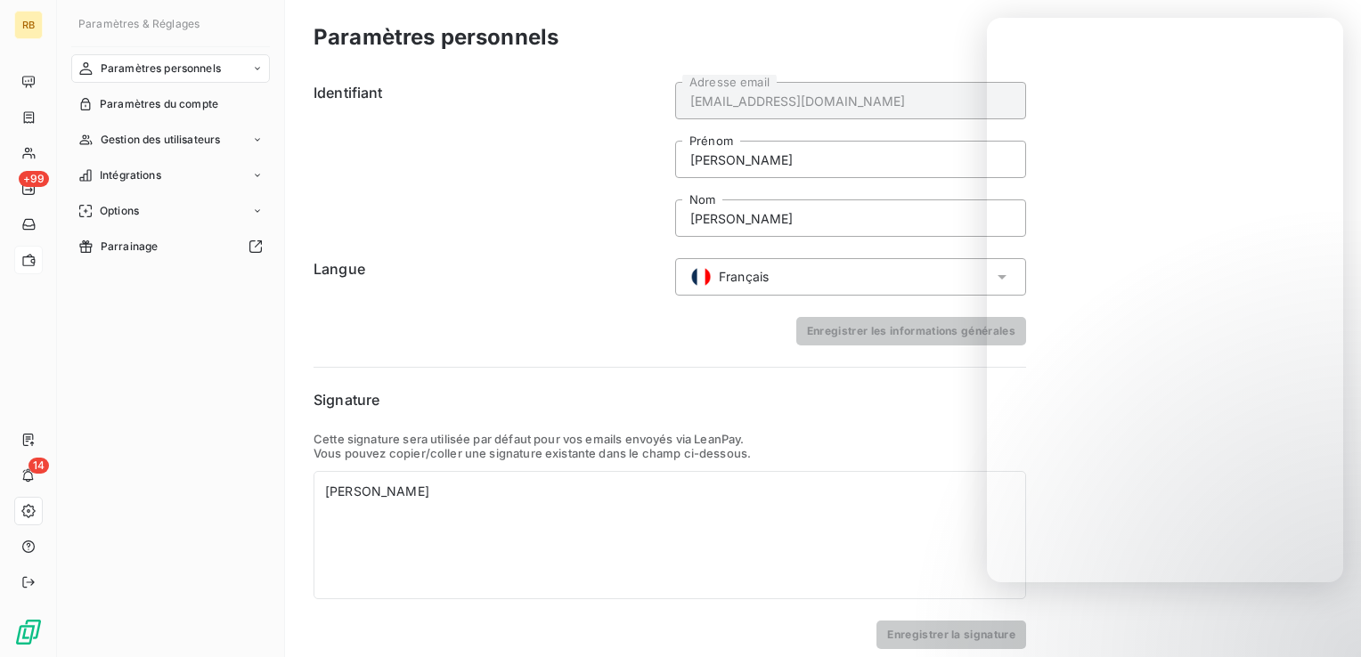
click at [885, 421] on form "Signature Cette signature sera utilisée par défaut pour vos emails envoyés via …" at bounding box center [669, 519] width 712 height 260
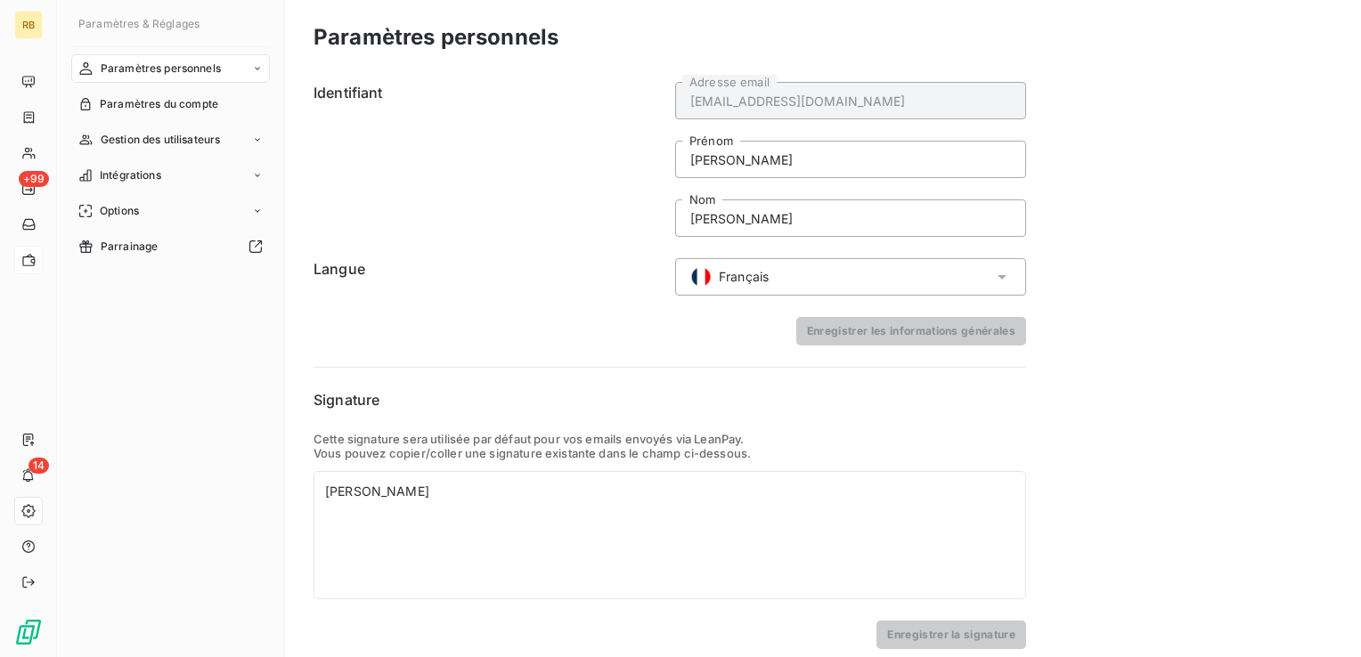
click at [256, 71] on icon at bounding box center [257, 68] width 11 height 11
click at [186, 143] on span "Centre de notifications" at bounding box center [158, 140] width 117 height 16
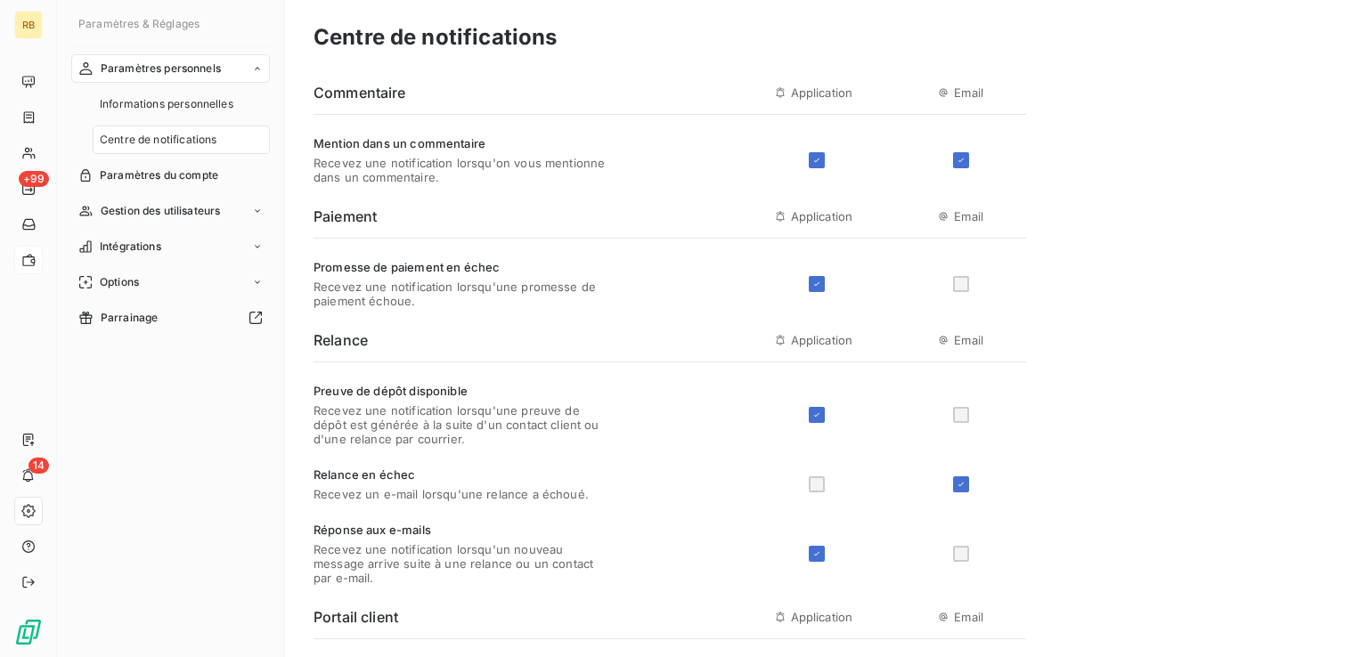
click at [185, 145] on span "Centre de notifications" at bounding box center [158, 140] width 117 height 16
click at [183, 176] on span "Paramètres du compte" at bounding box center [159, 175] width 118 height 16
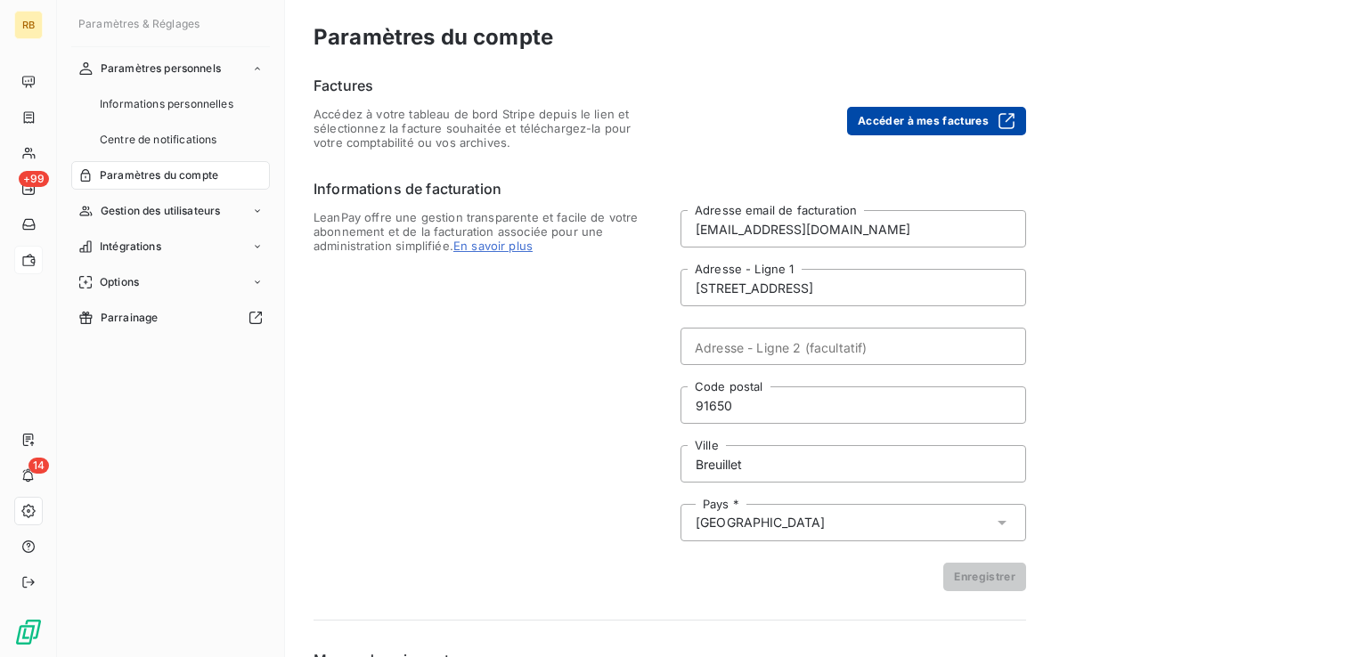
click at [969, 126] on button "Accéder à mes factures" at bounding box center [936, 121] width 179 height 28
click at [949, 113] on button "Accéder à mes factures" at bounding box center [936, 121] width 179 height 28
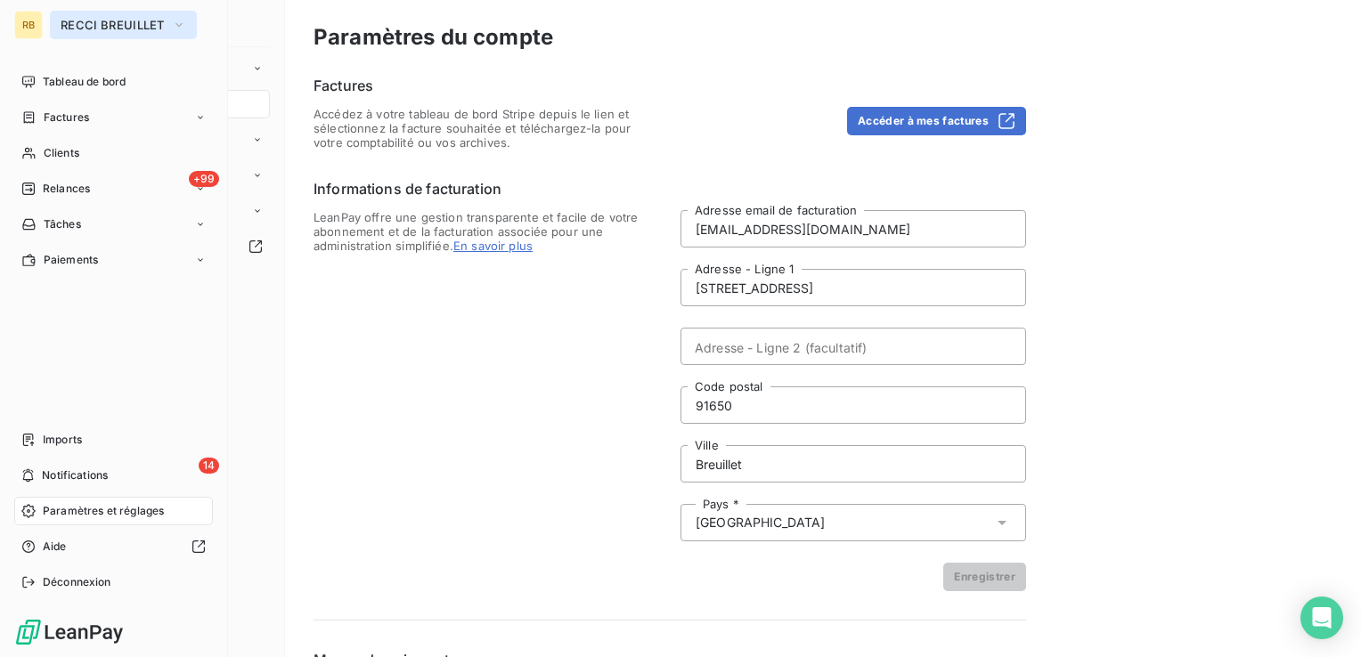
click at [104, 20] on span "RECCI BREUILLET" at bounding box center [113, 25] width 104 height 14
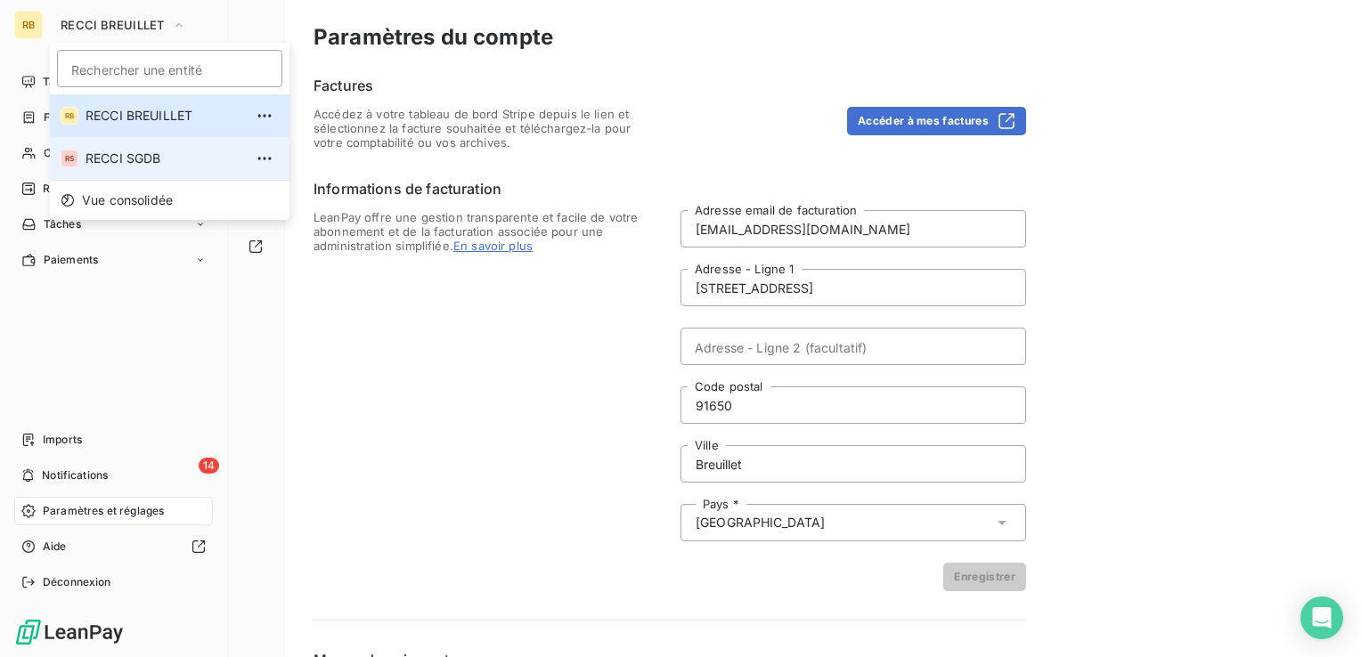
click at [105, 159] on span "RECCI SGDB" at bounding box center [164, 159] width 158 height 18
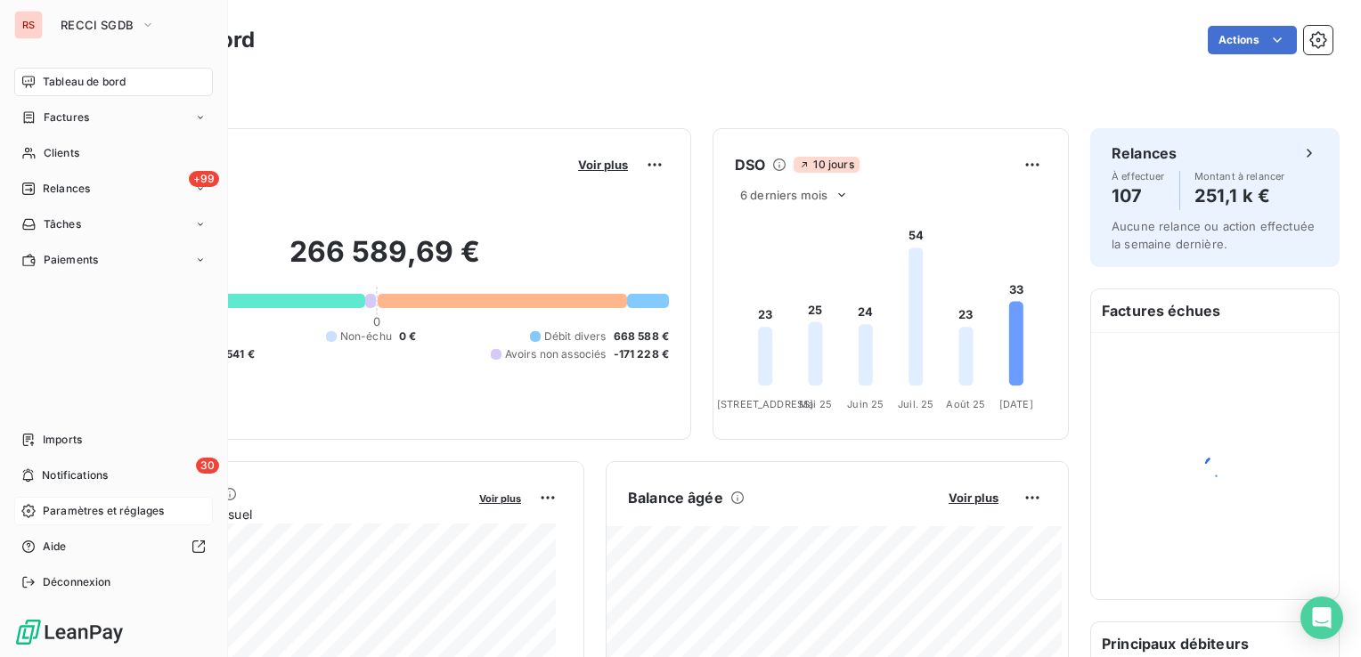
click at [125, 508] on span "Paramètres et réglages" at bounding box center [103, 511] width 121 height 16
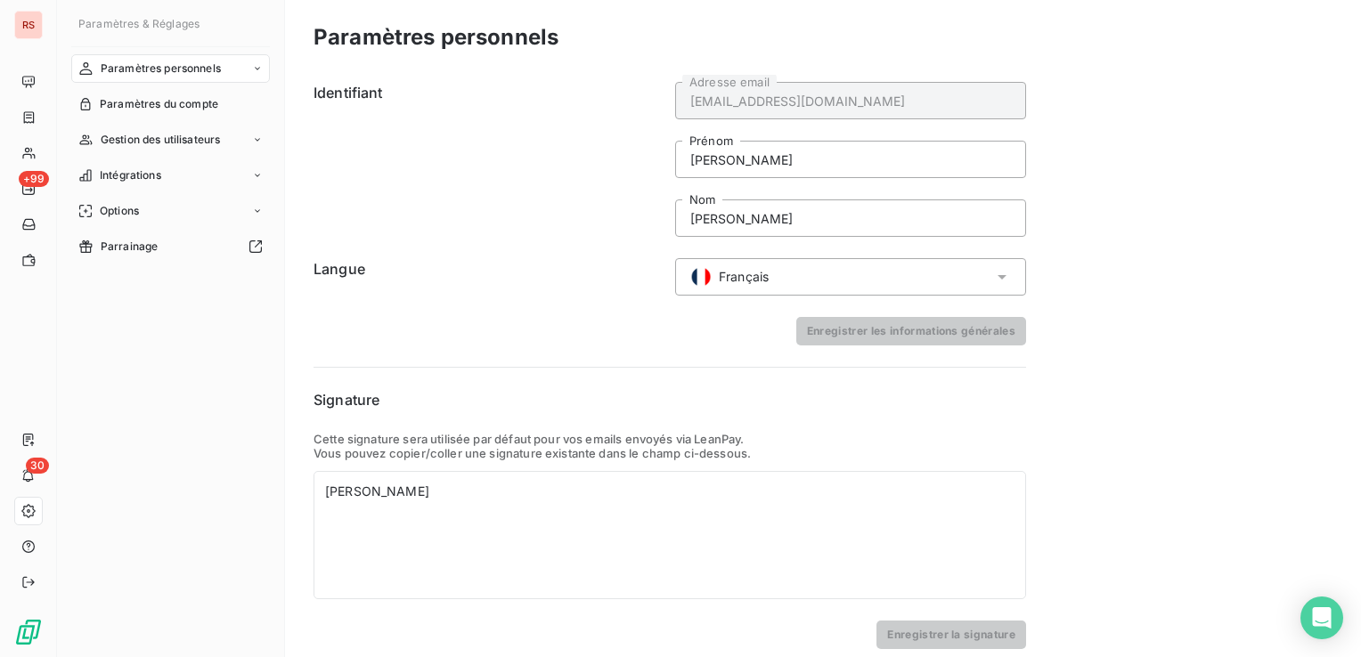
click at [218, 67] on span "Paramètres personnels" at bounding box center [161, 69] width 120 height 16
click at [183, 176] on span "Paramètres du compte" at bounding box center [159, 175] width 118 height 16
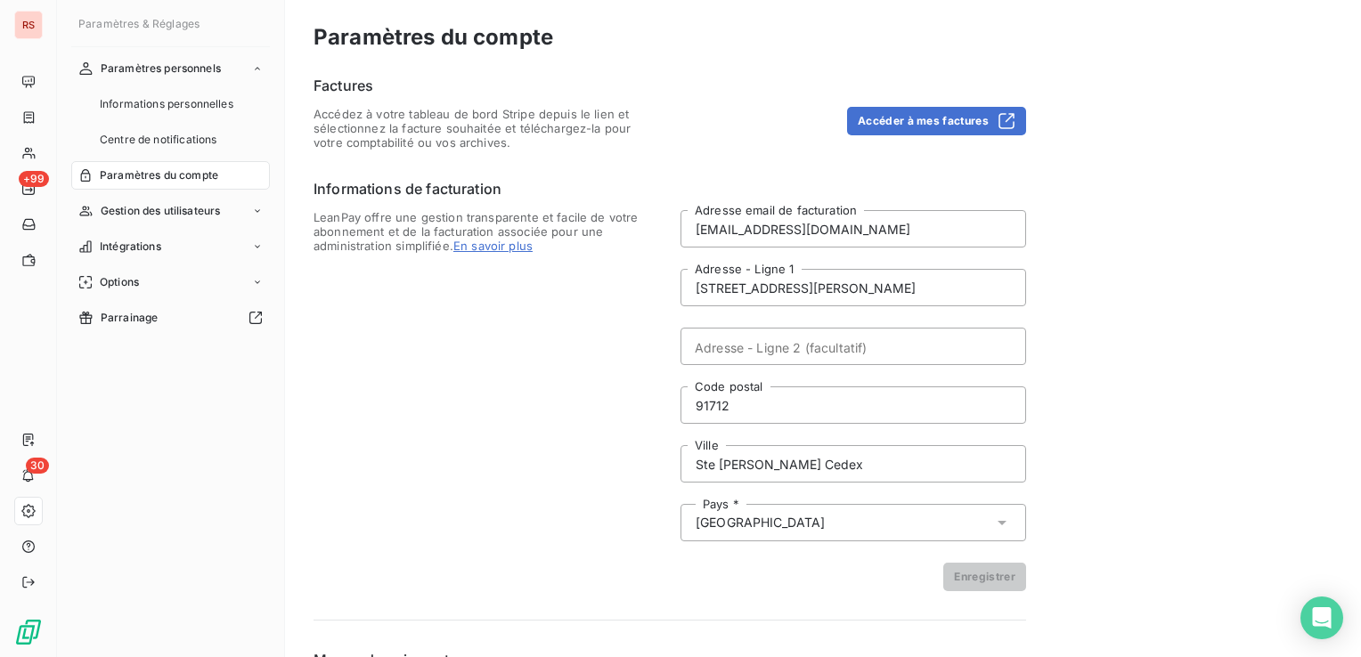
click at [507, 251] on span "En savoir plus" at bounding box center [492, 246] width 79 height 14
click at [955, 123] on button "Accéder à mes factures" at bounding box center [936, 121] width 179 height 28
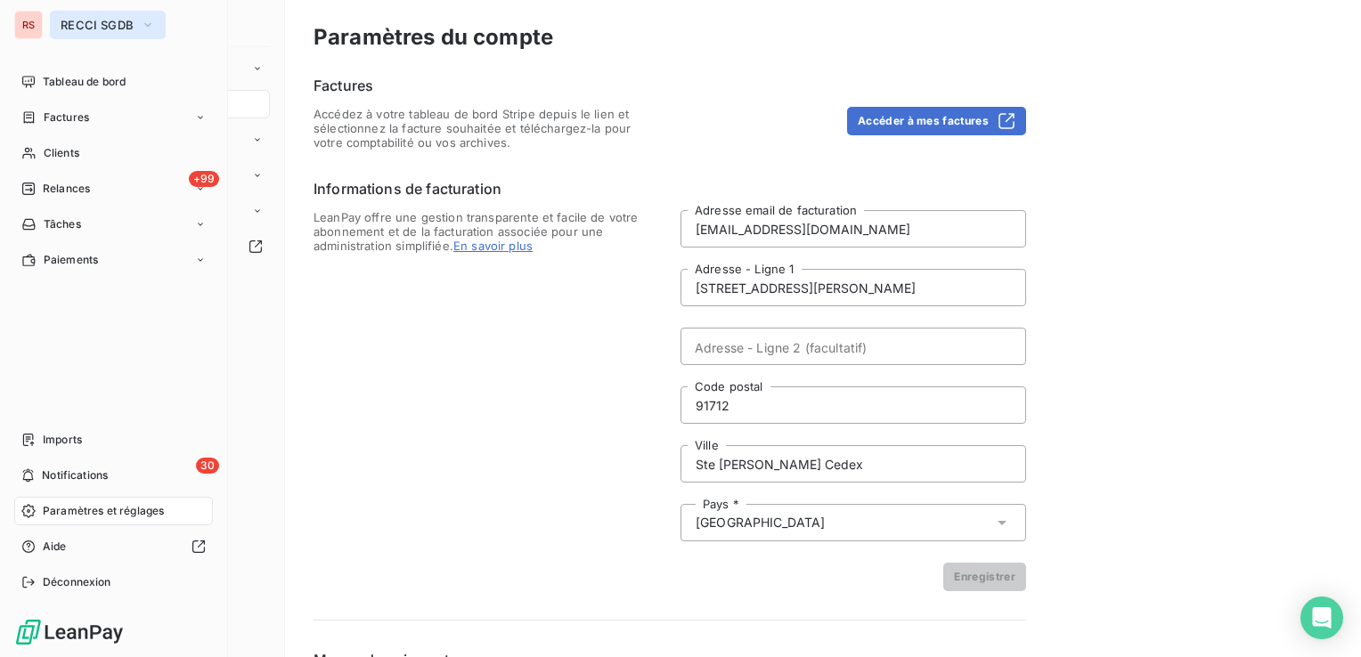
click at [78, 29] on span "RECCI SGDB" at bounding box center [97, 25] width 73 height 14
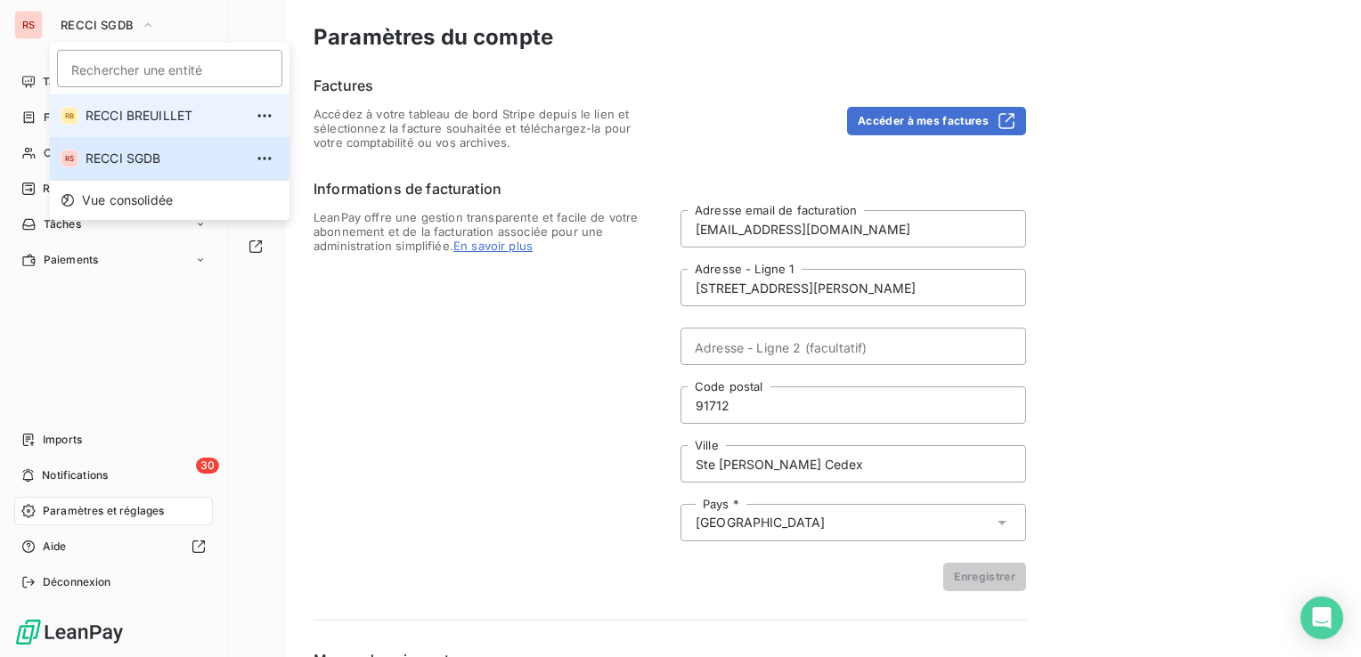
click at [109, 118] on span "RECCI BREUILLET" at bounding box center [164, 116] width 158 height 18
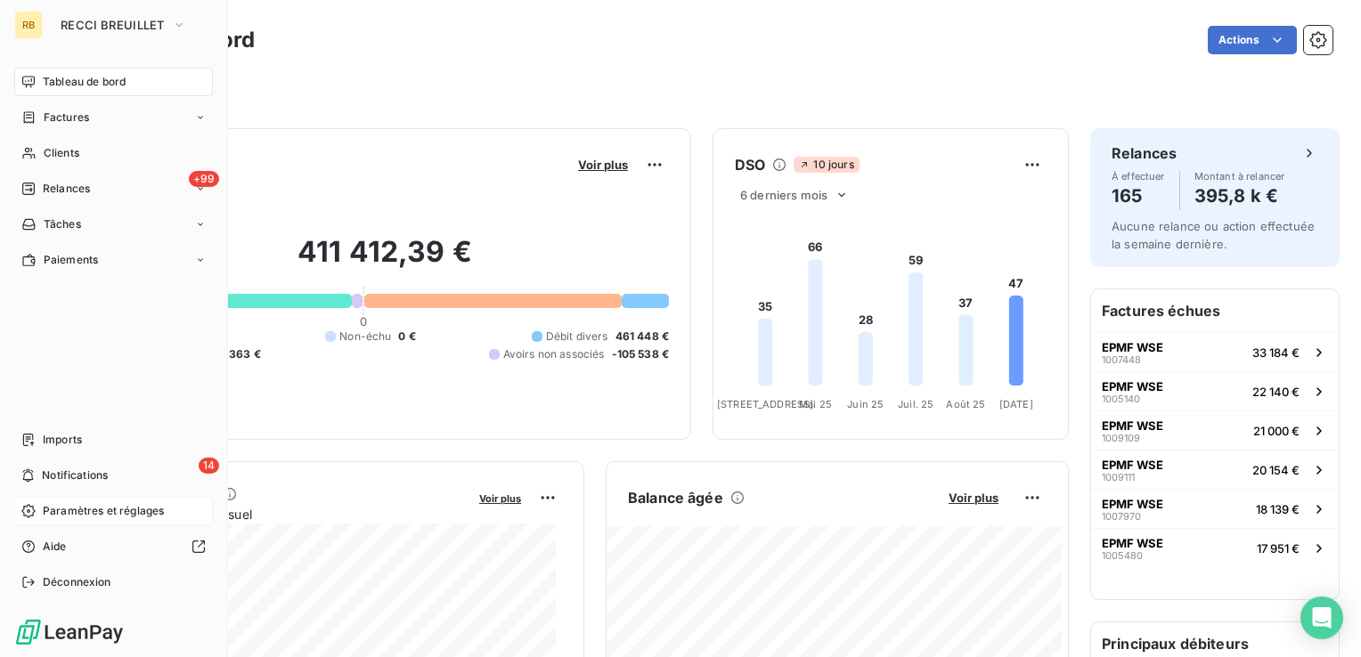
click at [102, 512] on span "Paramètres et réglages" at bounding box center [103, 511] width 121 height 16
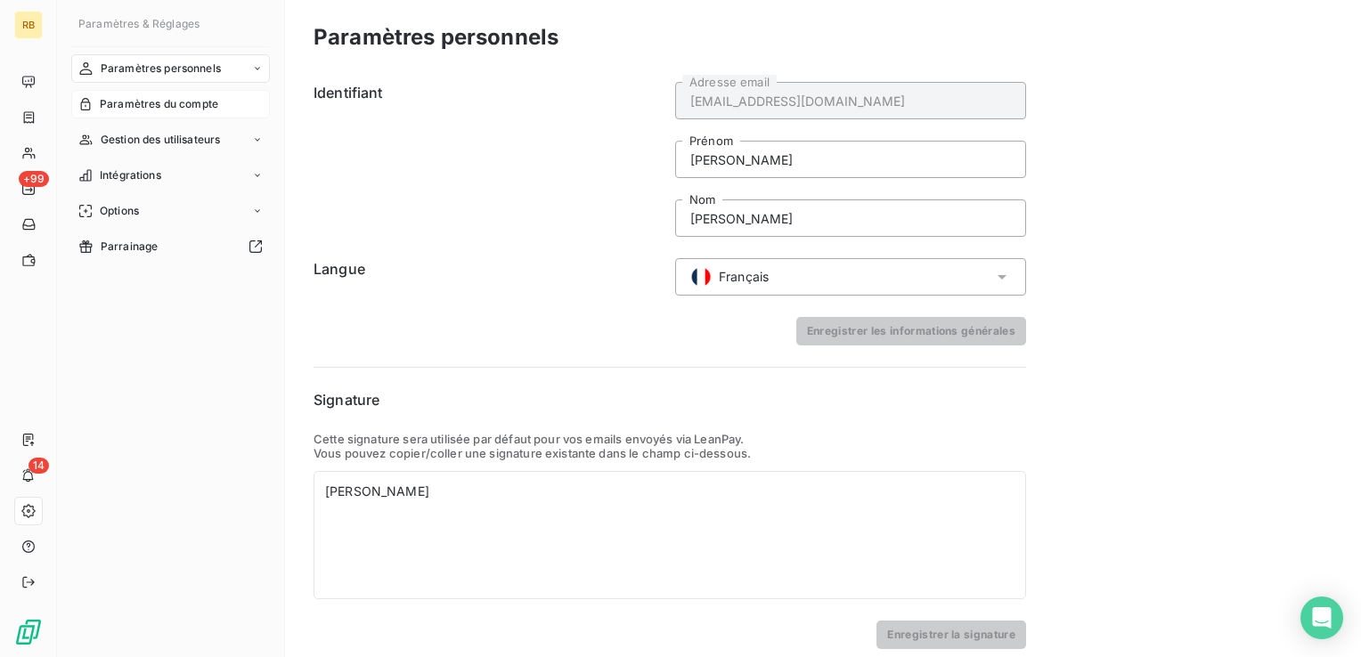
click at [207, 101] on span "Paramètres du compte" at bounding box center [159, 104] width 118 height 16
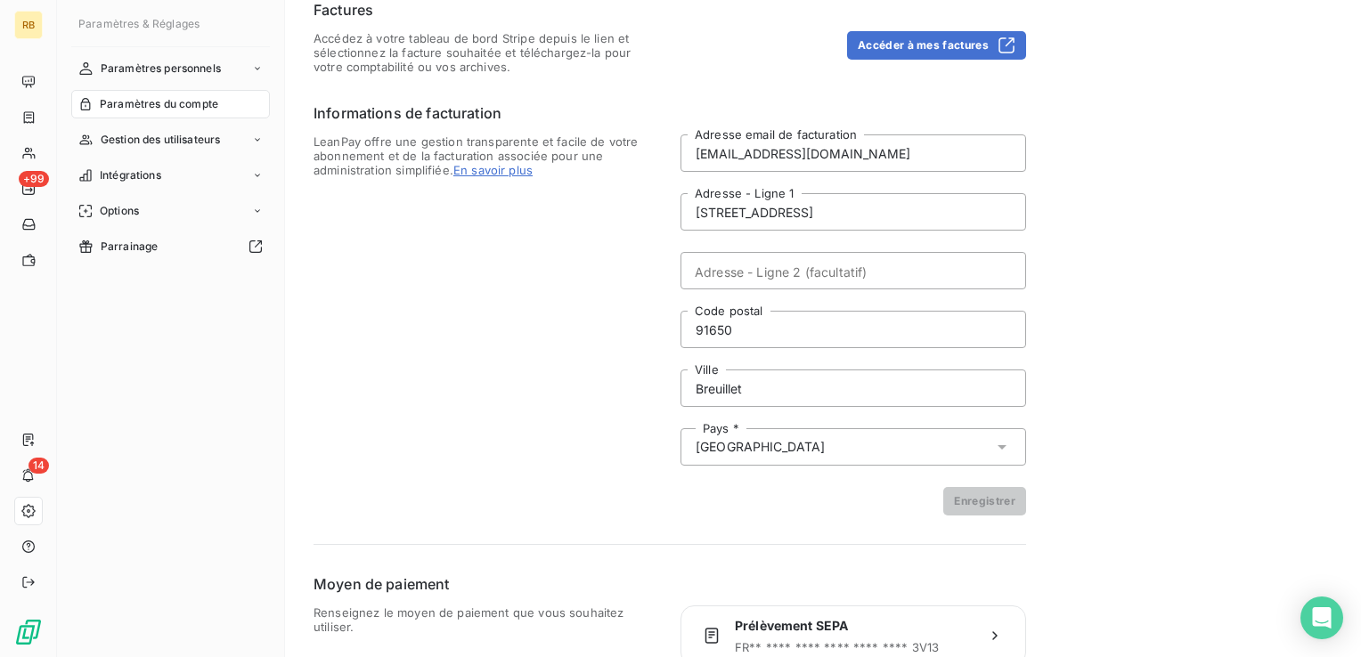
scroll to position [155, 0]
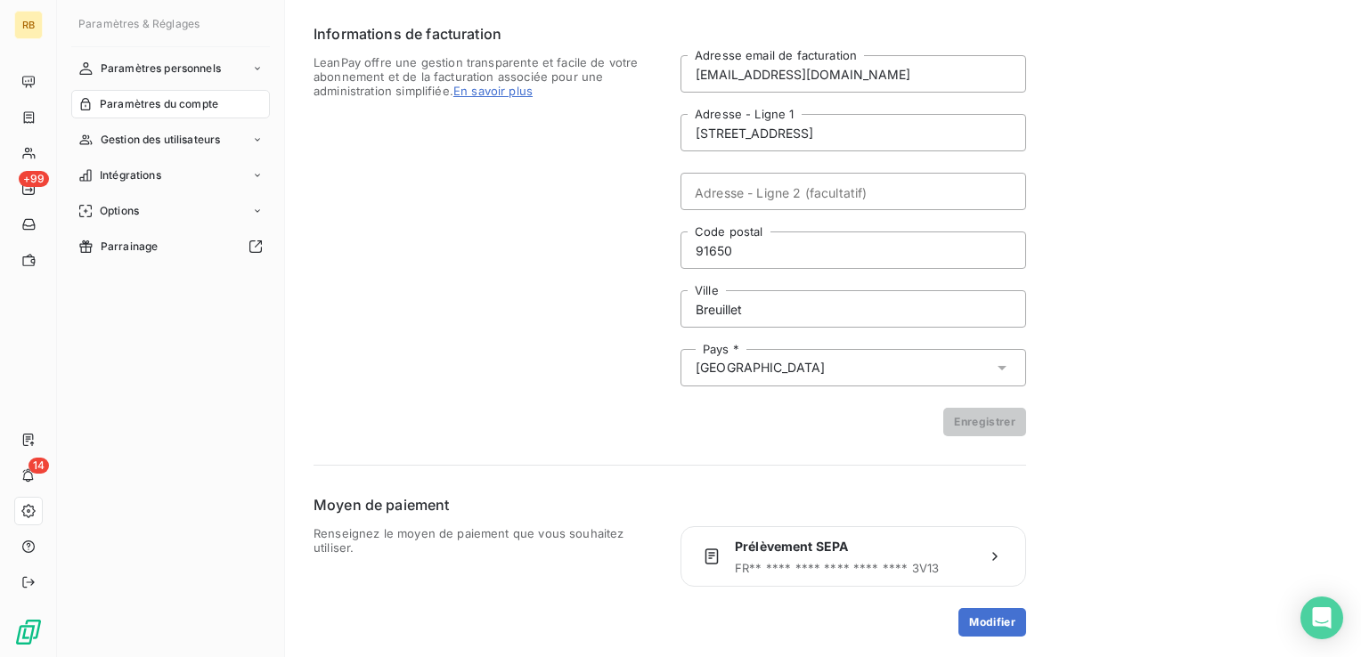
click at [184, 53] on div "Paramètres & Réglages Paramètres personnels Paramètres du compte Gestion des ut…" at bounding box center [171, 328] width 228 height 657
click at [187, 64] on span "Paramètres personnels" at bounding box center [161, 69] width 120 height 16
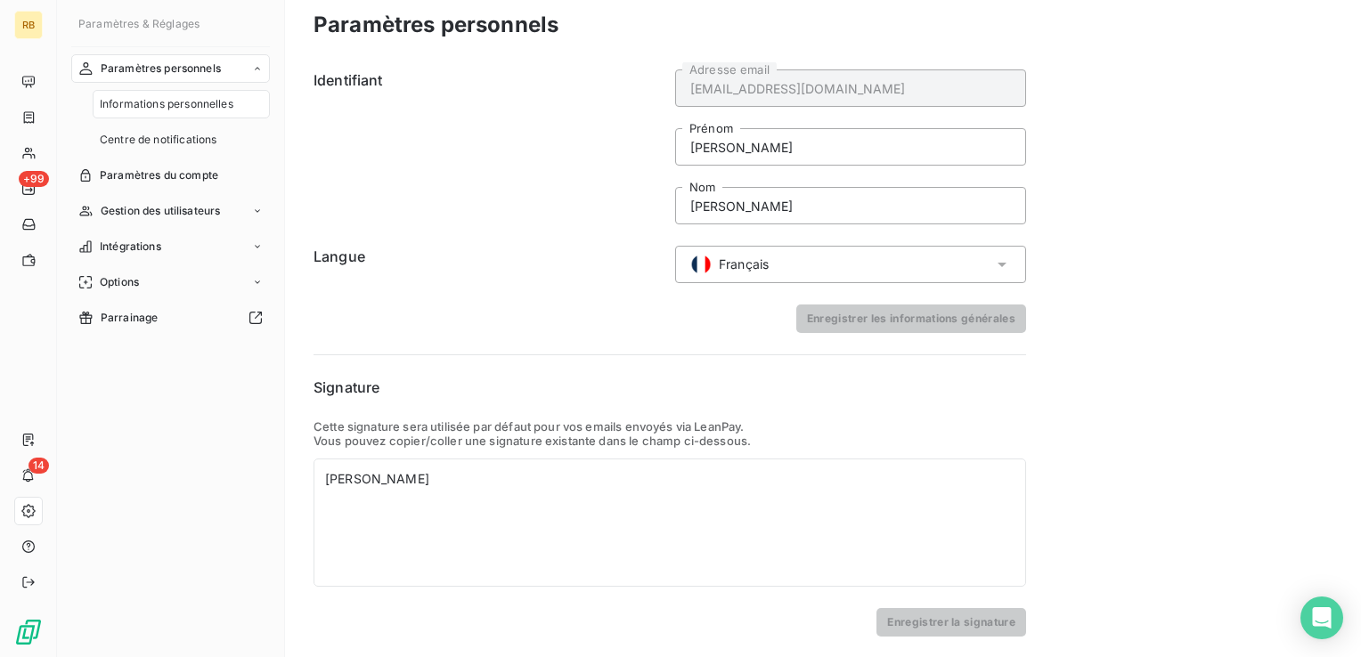
click at [184, 106] on span "Informations personnelles" at bounding box center [167, 104] width 134 height 16
click at [198, 182] on span "Paramètres du compte" at bounding box center [159, 175] width 118 height 16
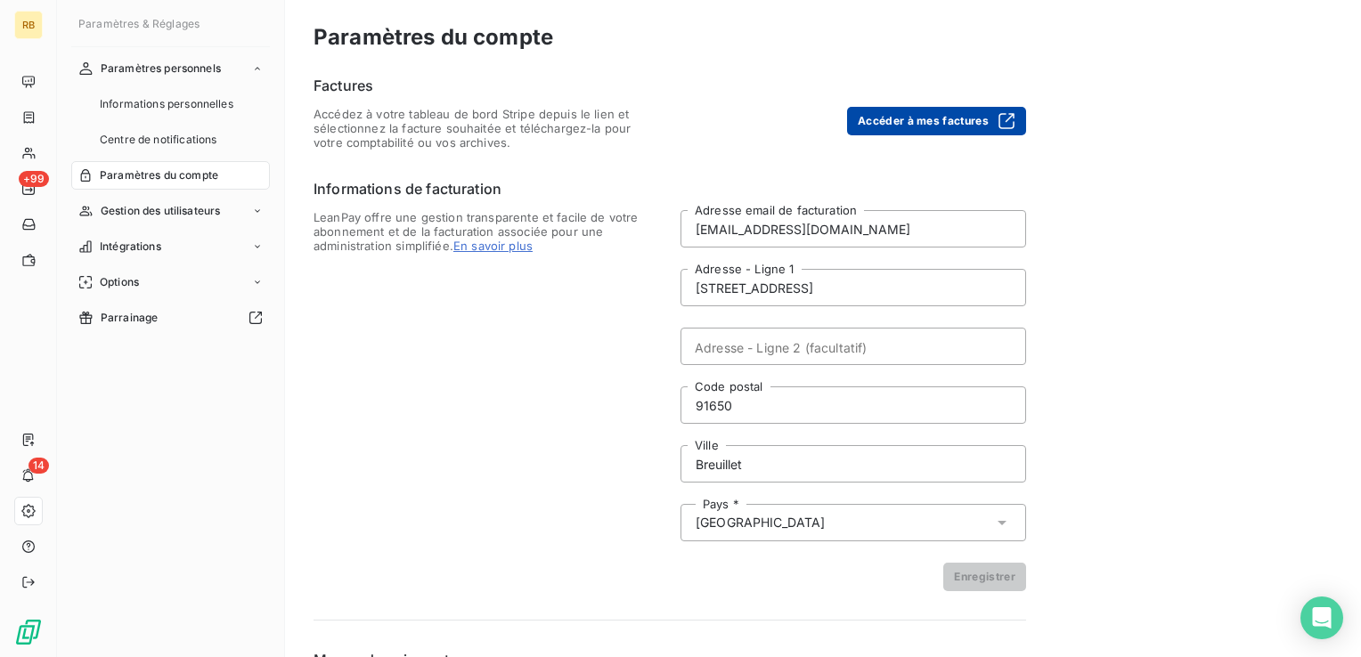
click at [933, 123] on button "Accéder à mes factures" at bounding box center [936, 121] width 179 height 28
